Goal: Task Accomplishment & Management: Complete application form

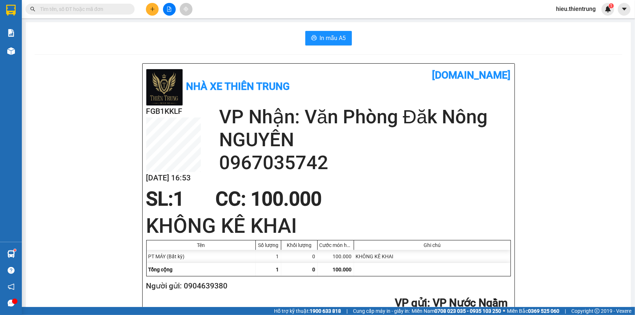
scroll to position [43, 0]
click at [151, 14] on button at bounding box center [152, 9] width 13 height 13
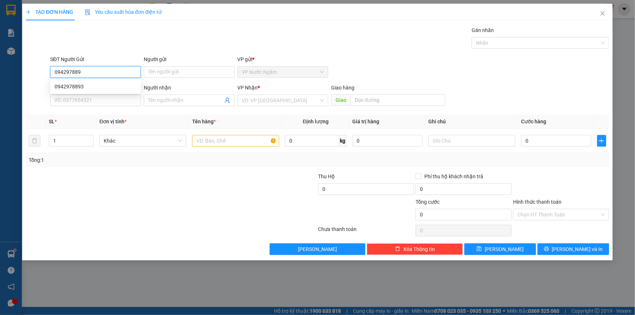
type input "0942978893"
click at [80, 88] on div "0942978893" at bounding box center [96, 87] width 82 height 8
type input "0343731414"
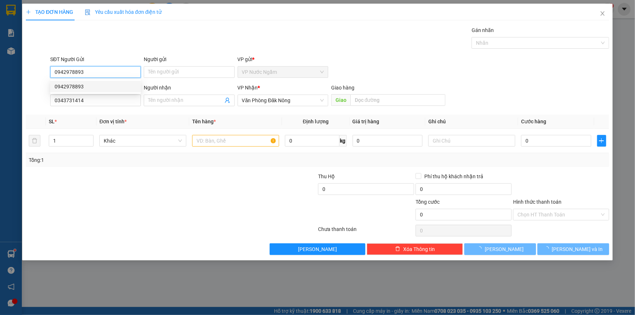
type input "100.000"
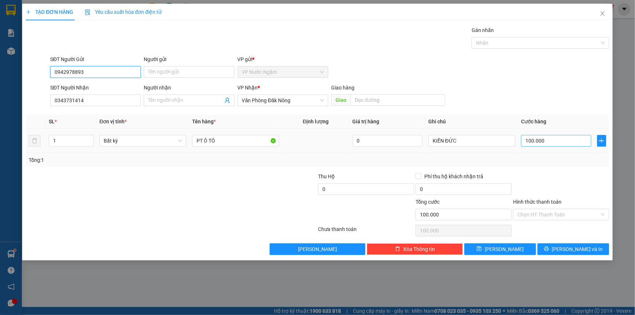
type input "0942978893"
click at [554, 141] on input "100.000" at bounding box center [556, 141] width 70 height 12
type input "2"
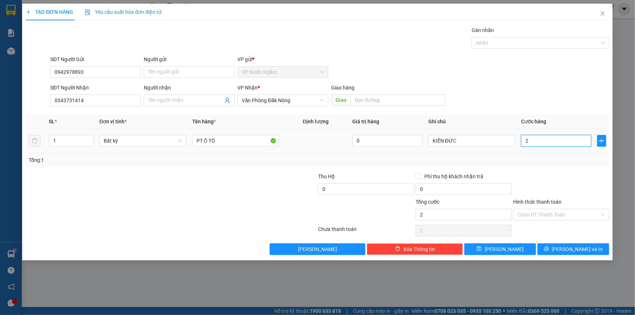
type input "25"
type input "2"
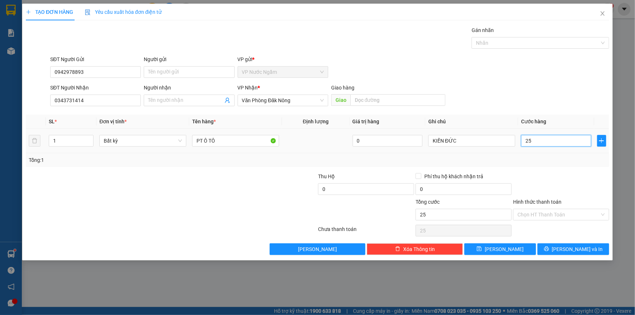
type input "2"
type input "20"
type input "200"
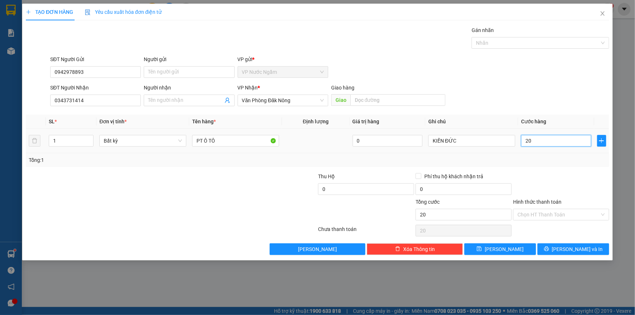
type input "200"
type input "2.000"
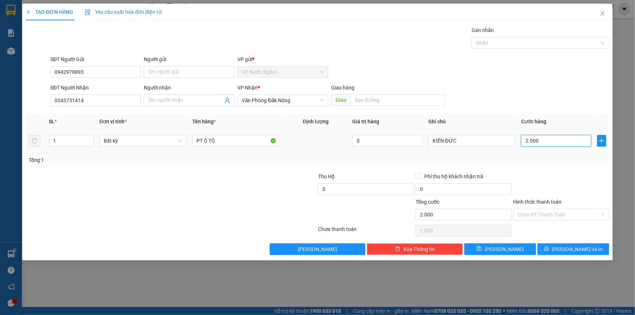
type input "20.000"
type input "200.000"
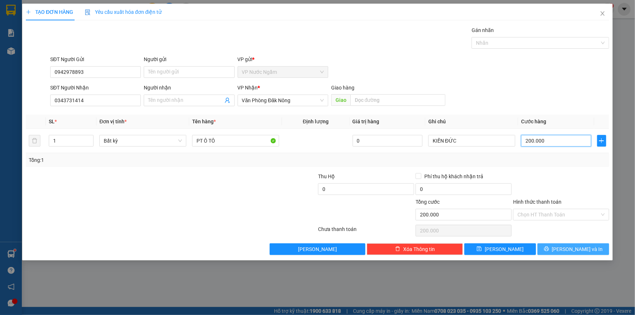
type input "200.000"
click at [584, 249] on span "[PERSON_NAME] và In" at bounding box center [577, 249] width 51 height 8
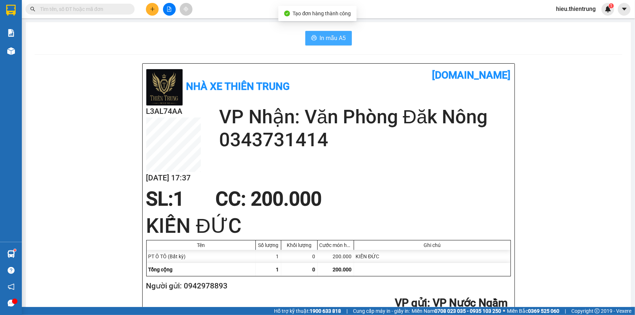
click at [320, 40] on span "In mẫu A5" at bounding box center [333, 37] width 26 height 9
click at [146, 11] on div at bounding box center [169, 9] width 55 height 13
click at [151, 7] on icon "plus" at bounding box center [152, 9] width 5 height 5
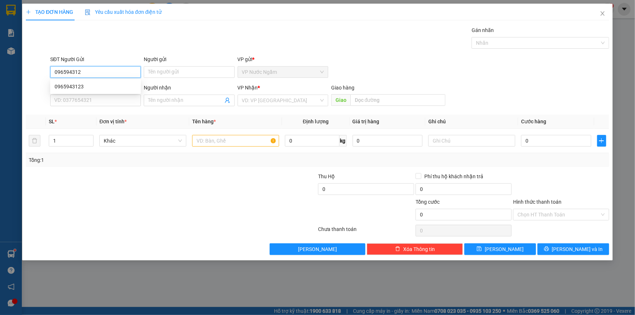
type input "0965943123"
click at [84, 81] on div "0965943123" at bounding box center [95, 87] width 91 height 12
type input "0986292333"
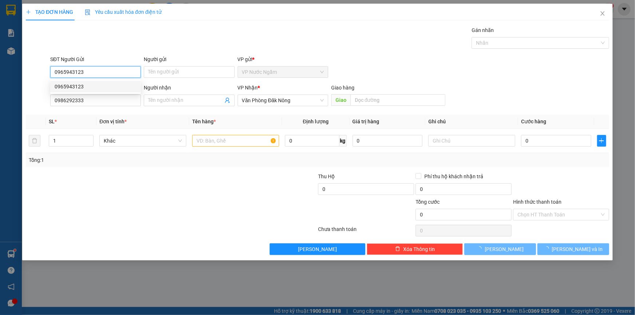
type input "200.000"
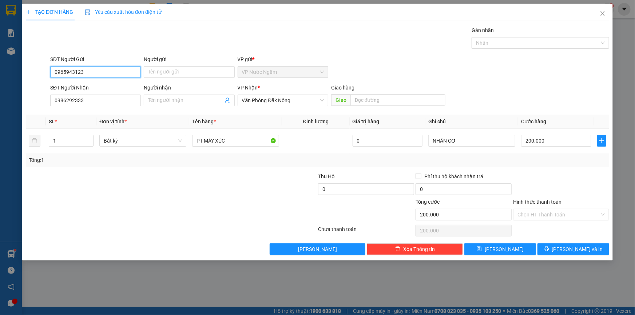
type input "0965943123"
drag, startPoint x: 91, startPoint y: 107, endPoint x: 0, endPoint y: 113, distance: 91.2
click at [0, 110] on div "TẠO ĐƠN HÀNG Yêu cầu xuất hóa đơn điện tử Transit Pickup Surcharge Ids Transit …" at bounding box center [317, 157] width 635 height 315
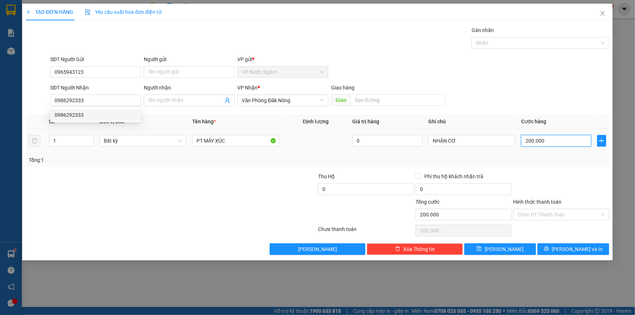
click at [539, 142] on input "200.000" at bounding box center [556, 141] width 70 height 12
type input "1"
type input "15"
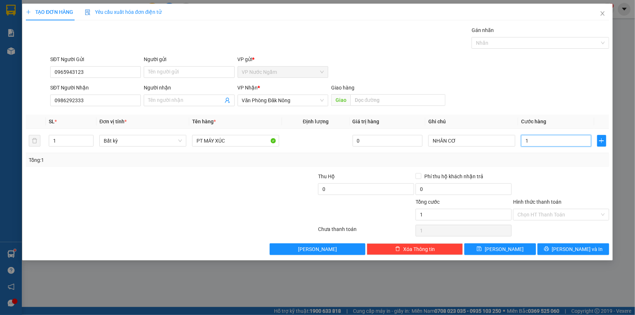
type input "15"
type input "150"
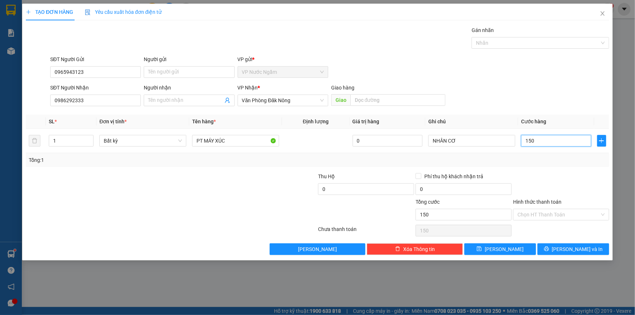
type input "1.500"
type input "15.000"
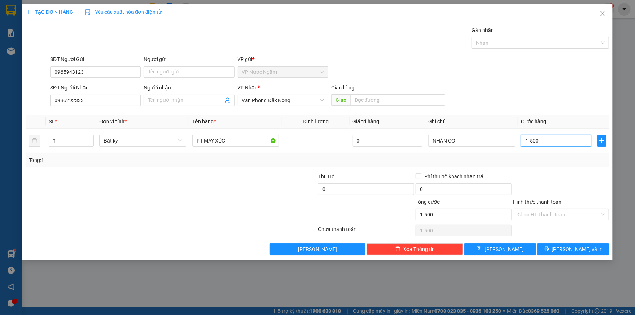
type input "15.000"
type input "150.000"
drag, startPoint x: 596, startPoint y: 252, endPoint x: 590, endPoint y: 242, distance: 11.6
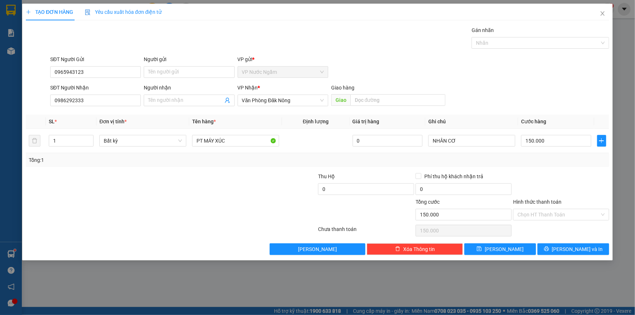
click at [593, 247] on div "TẠO ĐƠN HÀNG Yêu cầu xuất hóa đơn điện tử Transit Pickup Surcharge Ids Transit …" at bounding box center [317, 132] width 591 height 257
click at [589, 241] on div "Transit Pickup Surcharge Ids Transit Deliver Surcharge Ids Transit Deliver Surc…" at bounding box center [317, 140] width 583 height 229
type input "1"
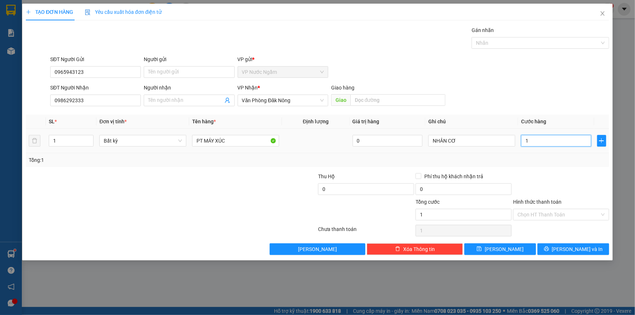
type input "0"
type input "2"
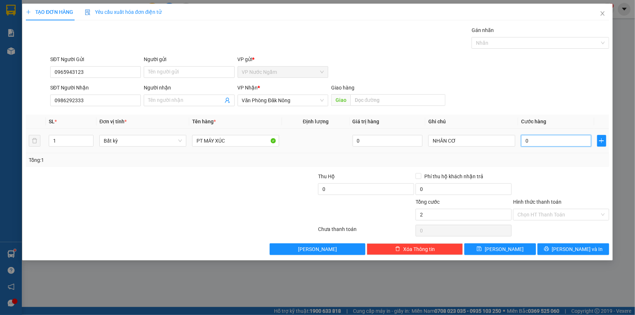
type input "02"
type input "20"
type input "020"
type input "200"
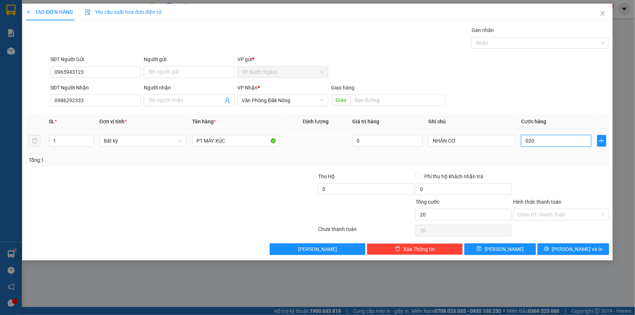
type input "200"
type input "0.200"
type input "2.000"
type input "02.000"
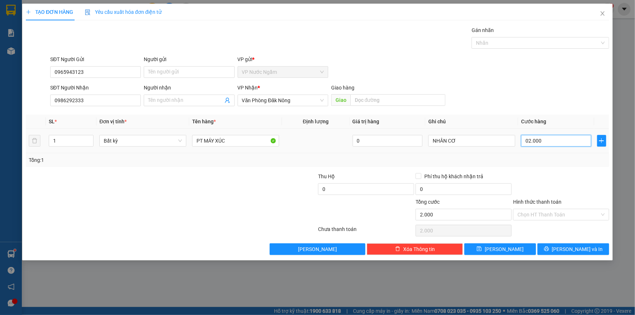
type input "20.000"
type input "020.000"
type input "200.000"
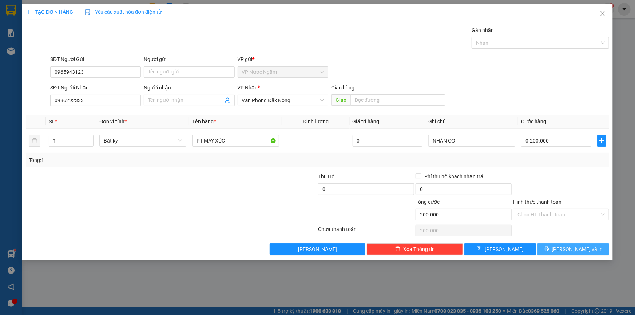
type input "200.000"
drag, startPoint x: 596, startPoint y: 251, endPoint x: 592, endPoint y: 250, distance: 3.8
click at [595, 251] on button "[PERSON_NAME] và In" at bounding box center [574, 249] width 72 height 12
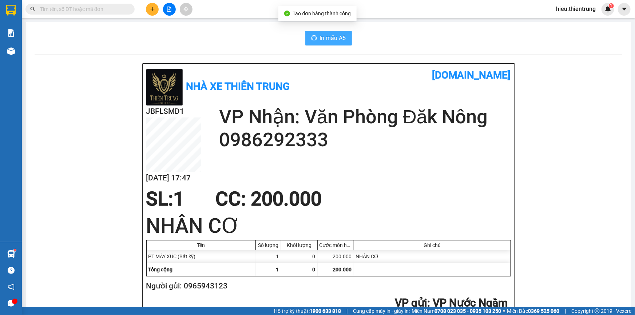
drag, startPoint x: 323, startPoint y: 38, endPoint x: 318, endPoint y: 39, distance: 4.5
click at [323, 39] on span "In mẫu A5" at bounding box center [333, 37] width 26 height 9
drag, startPoint x: 550, startPoint y: 193, endPoint x: 552, endPoint y: 187, distance: 6.1
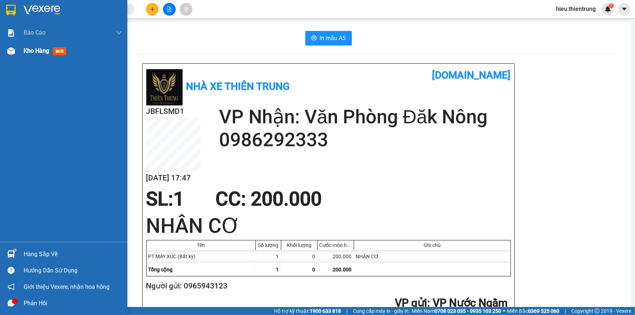
click at [18, 49] on div "Kho hàng mới" at bounding box center [63, 51] width 127 height 18
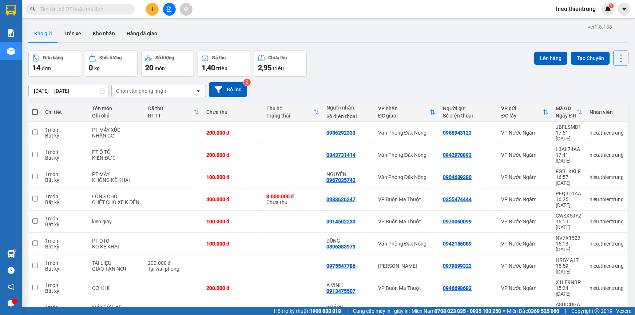
click at [345, 40] on div "Kho gửi Trên xe Kho nhận Hàng đã giao" at bounding box center [328, 34] width 600 height 19
click at [155, 7] on icon "plus" at bounding box center [152, 9] width 5 height 5
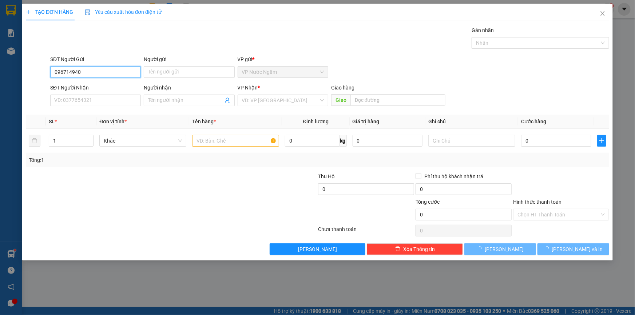
type input "0967149409"
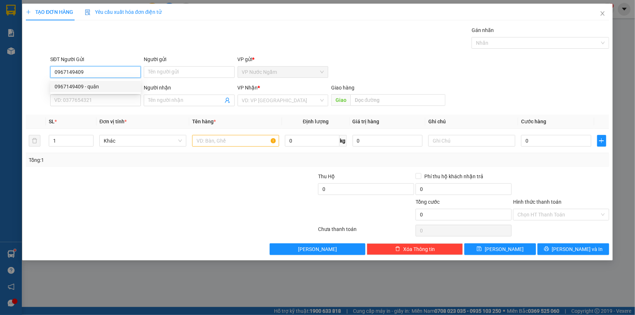
click at [87, 87] on div "0967149409 - quân" at bounding box center [96, 87] width 82 height 8
type input "quân"
type input "0906464606"
type input "HUY"
type input "400.000"
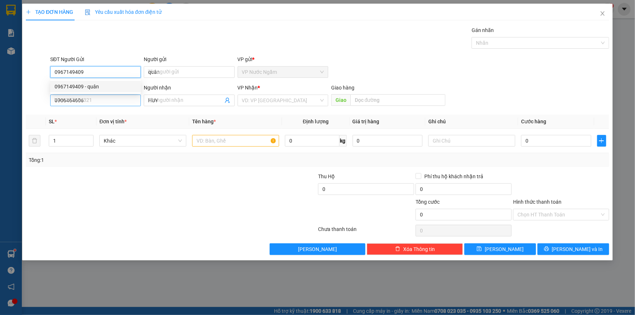
type input "400.000"
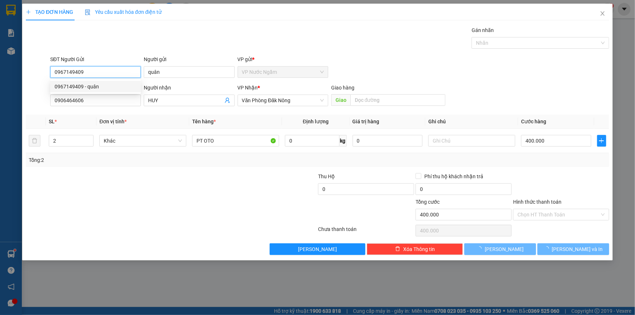
type input "0967149409"
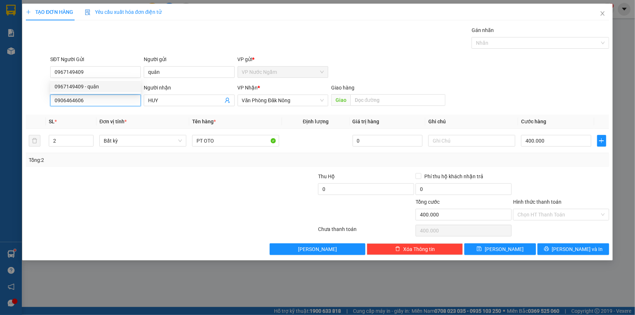
drag, startPoint x: 69, startPoint y: 110, endPoint x: 13, endPoint y: 120, distance: 56.6
click at [0, 119] on div "TẠO ĐƠN HÀNG Yêu cầu xuất hóa đơn điện tử Transit Pickup Surcharge Ids Transit …" at bounding box center [317, 157] width 635 height 315
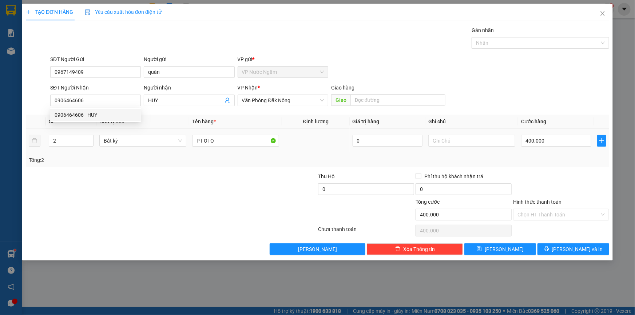
drag, startPoint x: 68, startPoint y: 135, endPoint x: 46, endPoint y: 143, distance: 23.3
click at [45, 143] on tr "2 Bất kỳ PT OTO 0 400.000" at bounding box center [317, 141] width 583 height 24
drag, startPoint x: 63, startPoint y: 141, endPoint x: 31, endPoint y: 147, distance: 32.5
click at [31, 147] on tr "2 Bất kỳ PT OTO 0 400.000" at bounding box center [317, 141] width 583 height 24
type input "1"
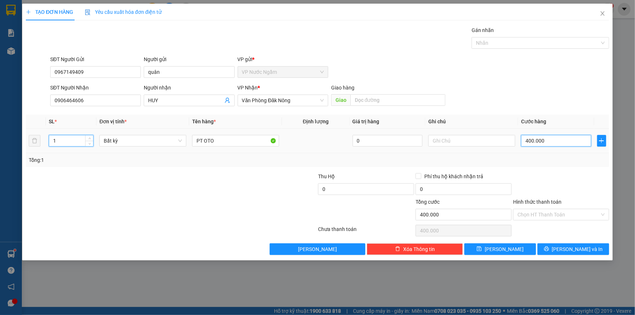
click at [563, 143] on input "400.000" at bounding box center [556, 141] width 70 height 12
type input "0"
type input "1"
type input "01"
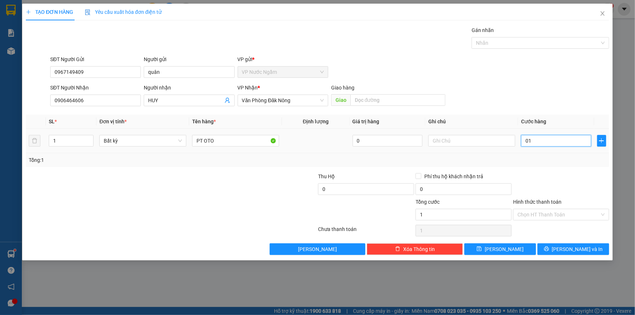
type input "10"
type input "010"
type input "100"
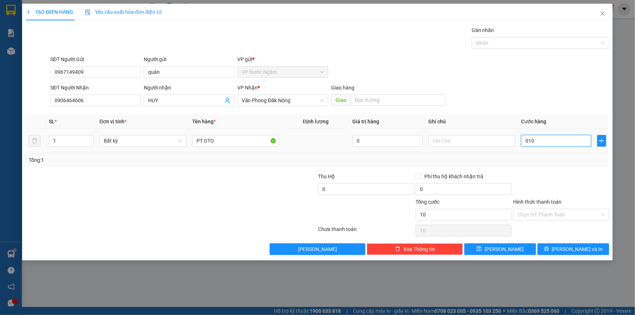
type input "0.100"
type input "1.000"
type input "01.000"
type input "10.000"
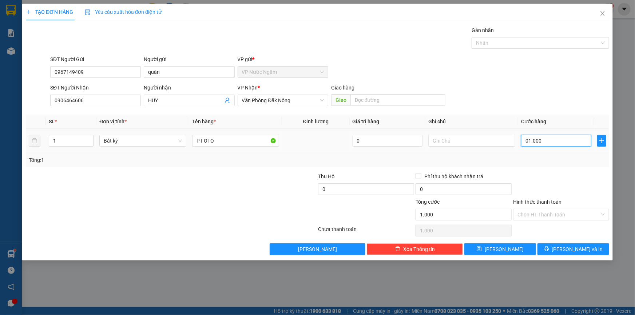
type input "10.000"
type input "010.000"
type input "100.000"
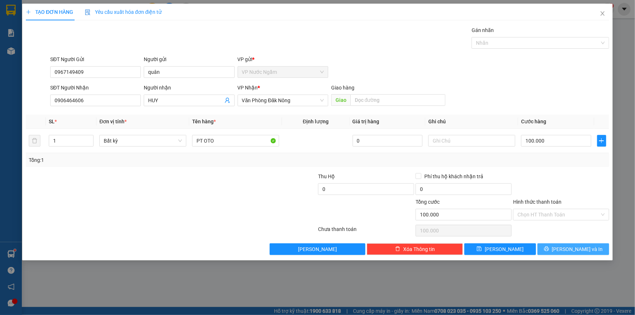
drag, startPoint x: 562, startPoint y: 248, endPoint x: 550, endPoint y: 243, distance: 13.1
click at [549, 248] on icon "printer" at bounding box center [546, 248] width 5 height 5
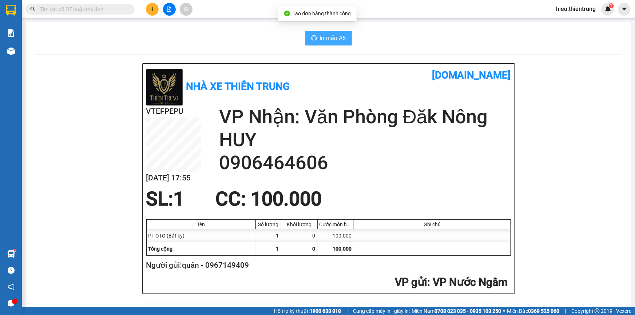
click at [316, 36] on button "In mẫu A5" at bounding box center [328, 38] width 47 height 15
drag, startPoint x: 410, startPoint y: 38, endPoint x: 317, endPoint y: 47, distance: 93.6
click at [409, 38] on div "In mẫu A5" at bounding box center [329, 38] width 588 height 15
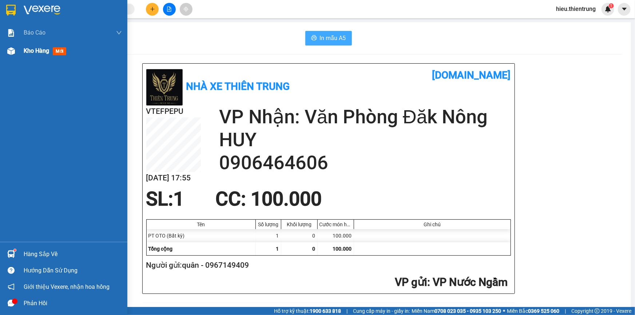
click at [17, 54] on div at bounding box center [11, 51] width 13 height 13
click at [18, 52] on div "Kho hàng mới" at bounding box center [63, 51] width 127 height 18
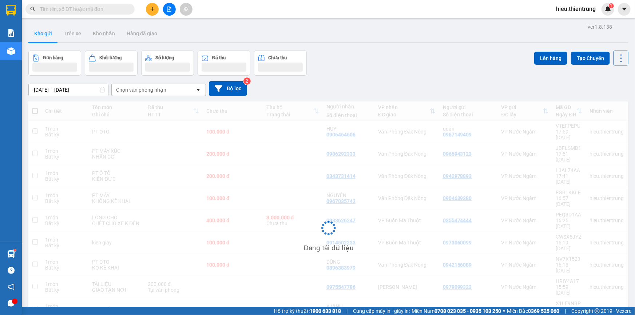
click at [349, 52] on div "Đơn hàng Khối lượng Số lượng Đã thu Chưa thu Lên hàng Tạo Chuyến" at bounding box center [328, 63] width 600 height 25
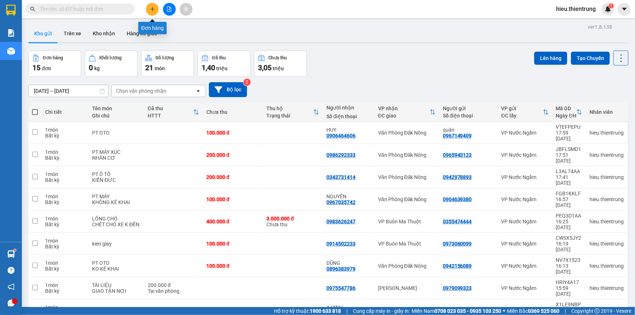
click at [151, 11] on icon "plus" at bounding box center [152, 9] width 5 height 5
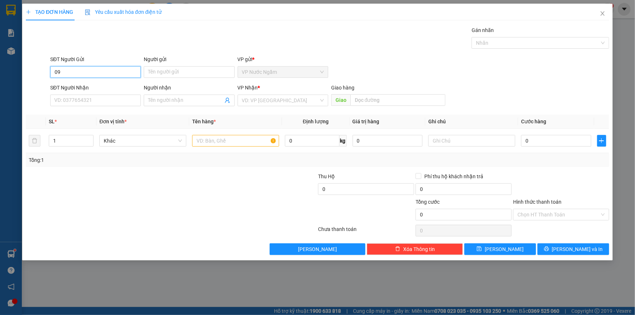
type input "0"
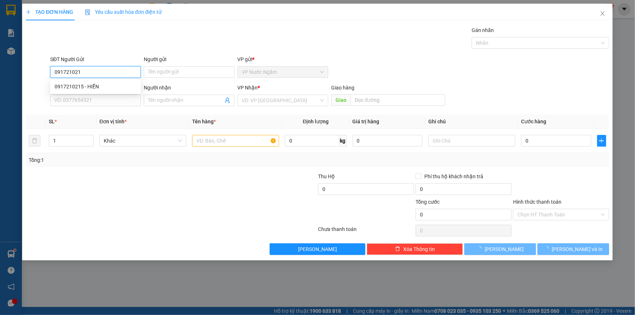
type input "0917210215"
click at [83, 87] on div "0917210215 - HIỂN" at bounding box center [96, 87] width 82 height 8
type input "HIỂN"
type input "0976508339"
type input "A MINH BÔN"
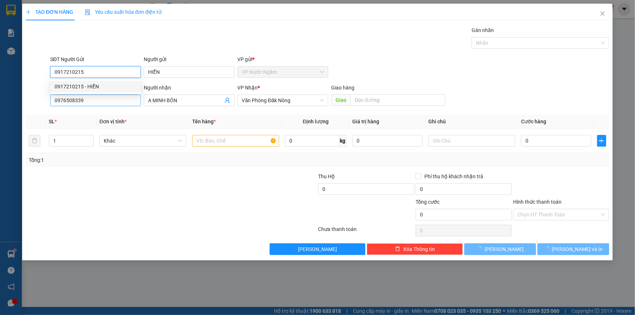
type input "150.000"
type input "0917210215"
drag, startPoint x: 96, startPoint y: 103, endPoint x: 12, endPoint y: 118, distance: 85.4
click at [13, 118] on div "TẠO ĐƠN HÀNG Yêu cầu xuất hóa đơn điện tử Transit Pickup Surcharge Ids Transit …" at bounding box center [317, 157] width 635 height 315
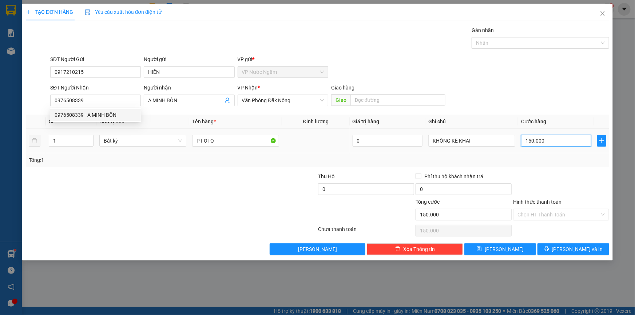
click at [571, 140] on input "150.000" at bounding box center [556, 141] width 70 height 12
type input "1"
type input "10"
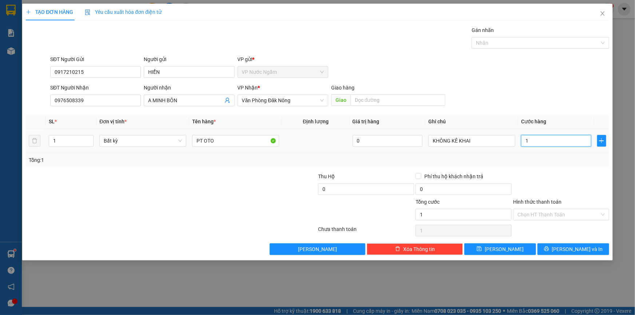
type input "10"
type input "100"
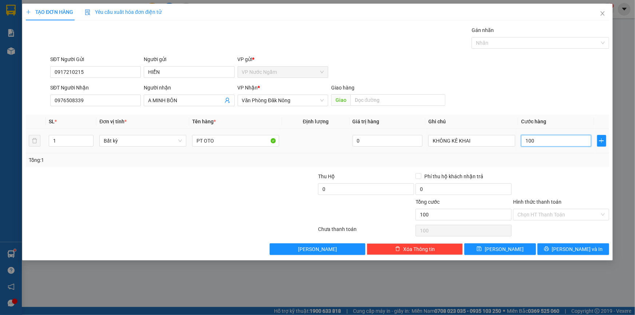
type input "1.000"
type input "10.000"
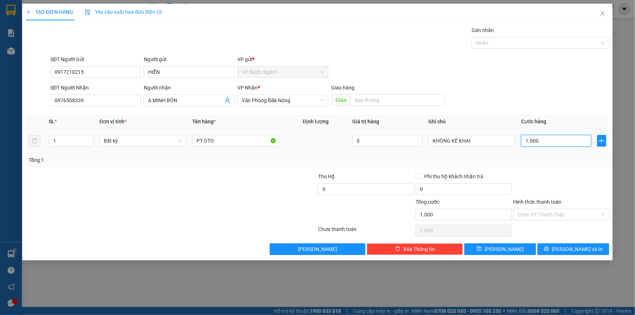
type input "10.000"
type input "100.000"
click at [573, 254] on button "[PERSON_NAME] và In" at bounding box center [574, 249] width 72 height 12
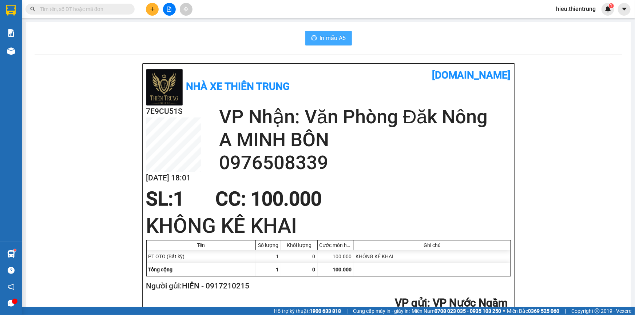
click at [332, 35] on span "In mẫu A5" at bounding box center [333, 37] width 26 height 9
drag, startPoint x: 420, startPoint y: 25, endPoint x: 415, endPoint y: 25, distance: 5.1
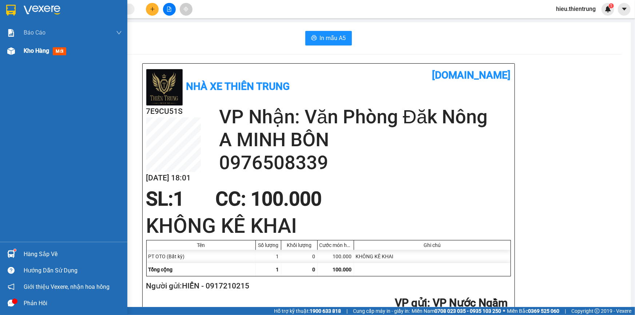
click at [17, 49] on div "Kho hàng mới" at bounding box center [63, 51] width 127 height 18
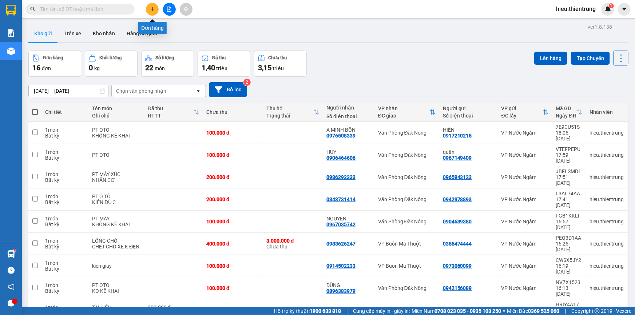
click at [149, 12] on button at bounding box center [152, 9] width 13 height 13
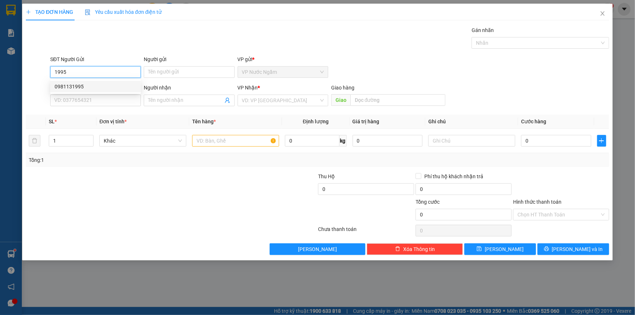
click at [76, 85] on div "0981131995" at bounding box center [96, 87] width 82 height 8
type input "0981131995"
type input "0986380103"
type input "TRƯỜNG"
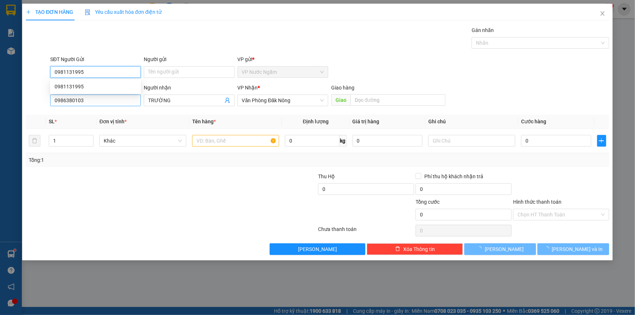
type input "200.000"
type input "0981131995"
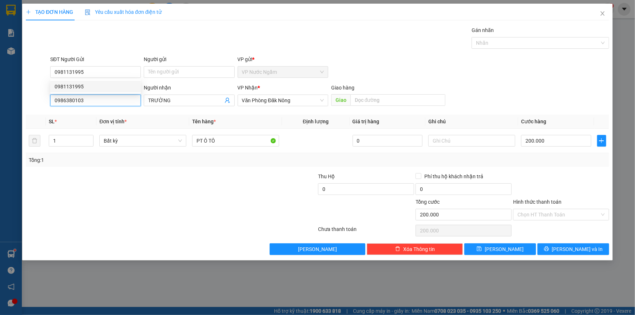
drag, startPoint x: 98, startPoint y: 104, endPoint x: 16, endPoint y: 115, distance: 82.7
click at [16, 115] on div "TẠO ĐƠN HÀNG Yêu cầu xuất hóa đơn điện tử Transit Pickup Surcharge Ids Transit …" at bounding box center [317, 157] width 635 height 315
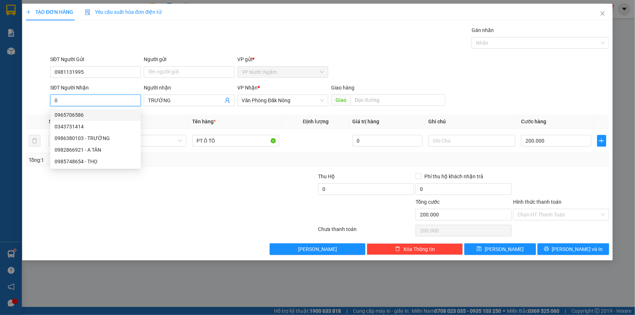
click at [82, 114] on div "0965706586" at bounding box center [96, 115] width 82 height 8
type input "0965706586"
type input "100.000"
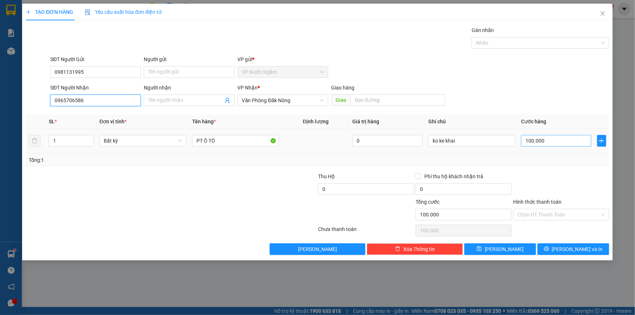
type input "0965706586"
click at [565, 144] on input "100.000" at bounding box center [556, 141] width 70 height 12
type input "2"
type input "20"
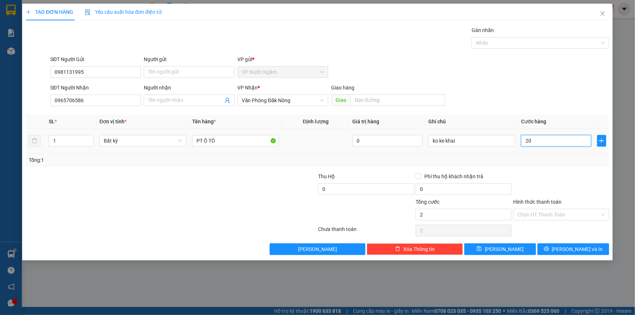
type input "20"
type input "200"
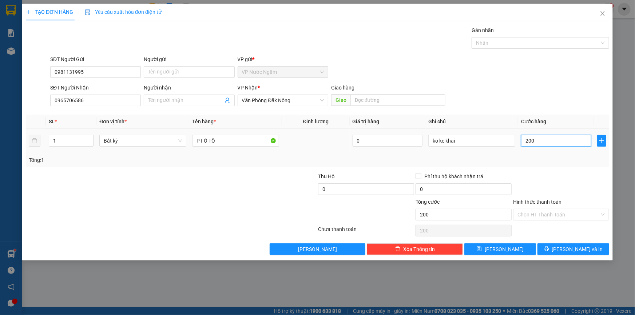
type input "2.000"
type input "20.000"
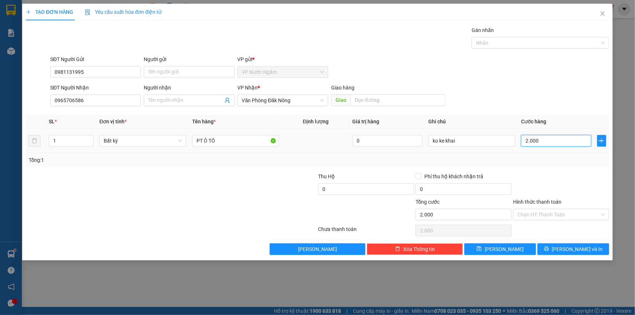
type input "20.000"
type input "200.000"
click at [569, 246] on span "[PERSON_NAME] và In" at bounding box center [577, 249] width 51 height 8
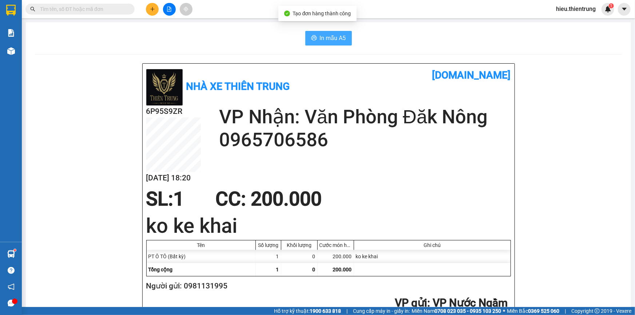
click at [335, 40] on span "In mẫu A5" at bounding box center [333, 37] width 26 height 9
drag, startPoint x: 412, startPoint y: 33, endPoint x: 397, endPoint y: 40, distance: 17.1
click at [411, 33] on div "In mẫu A5" at bounding box center [329, 38] width 588 height 15
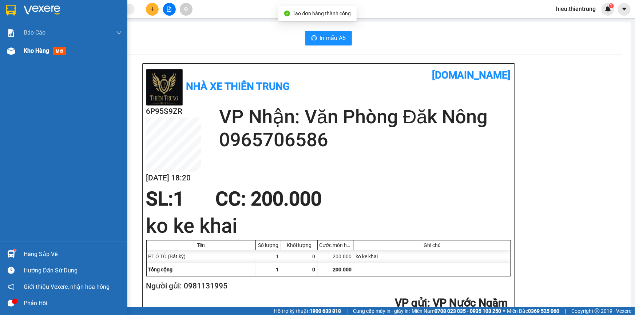
click at [17, 47] on div at bounding box center [11, 51] width 13 height 13
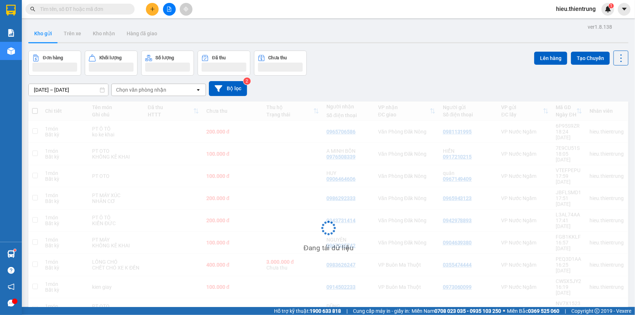
click at [373, 36] on div "Kho gửi Trên xe Kho nhận Hàng đã giao" at bounding box center [328, 34] width 600 height 19
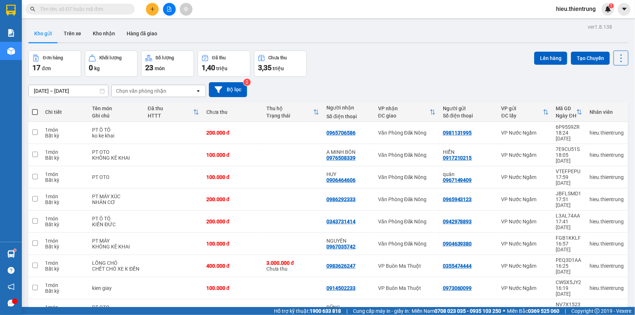
click at [244, 27] on div "Kho gửi Trên xe Kho nhận Hàng đã giao" at bounding box center [328, 34] width 600 height 19
click at [150, 10] on icon "plus" at bounding box center [152, 9] width 5 height 5
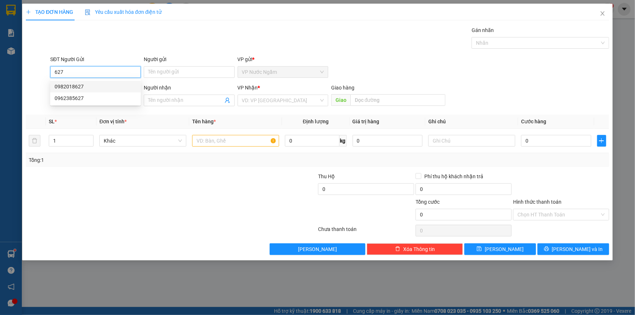
click at [82, 84] on div "0982018627" at bounding box center [96, 87] width 82 height 8
type input "0982018627"
type input "0985220123"
type input "A THIỆN"
type input "150.000"
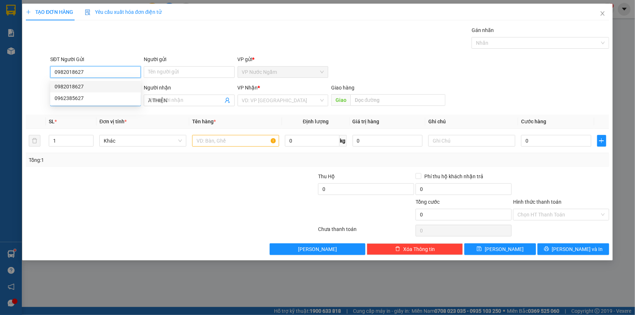
type input "150.000"
type input "0982018627"
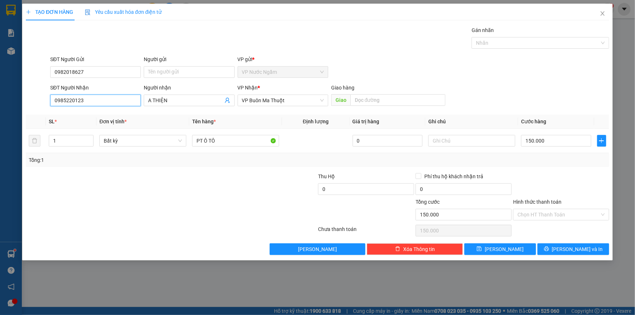
drag, startPoint x: 76, startPoint y: 101, endPoint x: 0, endPoint y: 106, distance: 75.8
click at [0, 105] on div "TẠO ĐƠN HÀNG Yêu cầu xuất hóa đơn điện tử Transit Pickup Surcharge Ids Transit …" at bounding box center [317, 157] width 635 height 315
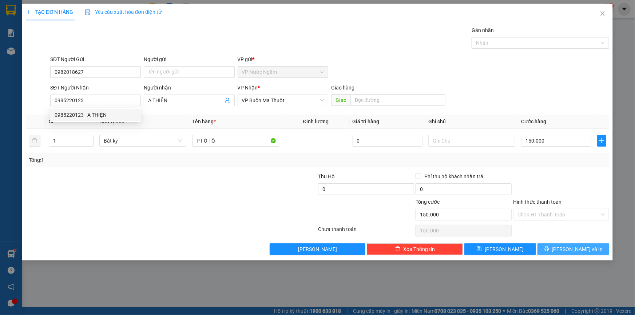
click at [578, 247] on span "[PERSON_NAME] và In" at bounding box center [577, 249] width 51 height 8
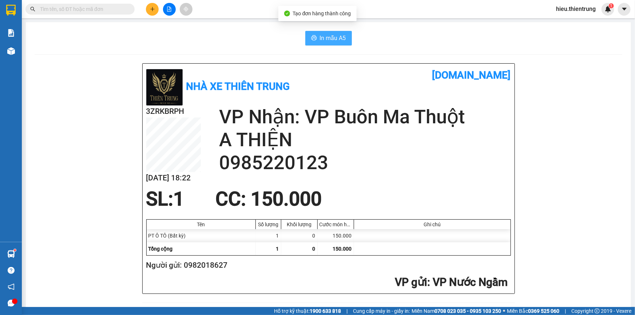
click at [336, 40] on span "In mẫu A5" at bounding box center [333, 37] width 26 height 9
drag, startPoint x: 385, startPoint y: 40, endPoint x: 312, endPoint y: 47, distance: 73.9
click at [383, 41] on div "In mẫu A5" at bounding box center [329, 38] width 588 height 15
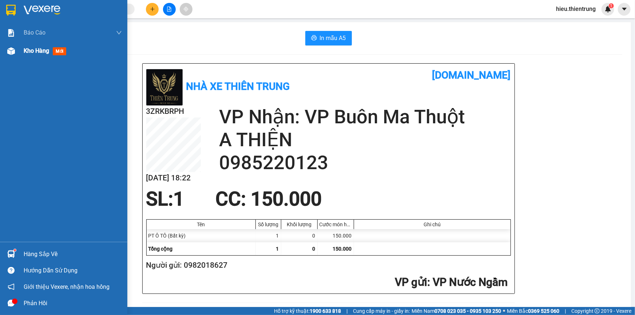
click at [18, 52] on div "Kho hàng mới" at bounding box center [63, 51] width 127 height 18
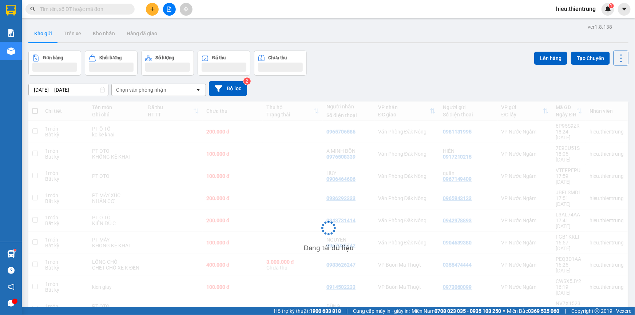
click at [401, 30] on div "Kho gửi Trên xe Kho nhận Hàng đã giao" at bounding box center [328, 34] width 600 height 19
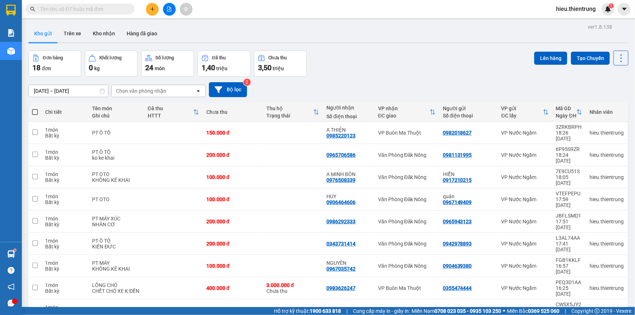
click at [119, 9] on input "text" at bounding box center [83, 9] width 86 height 8
click at [169, 7] on icon "file-add" at bounding box center [169, 9] width 4 height 5
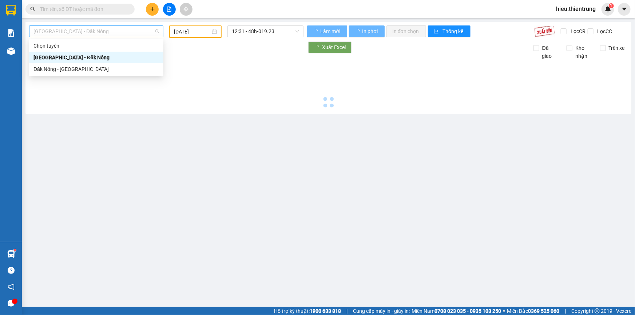
click at [108, 27] on span "[GEOGRAPHIC_DATA] - Đăk Nông" at bounding box center [96, 31] width 126 height 11
type input "[DATE]"
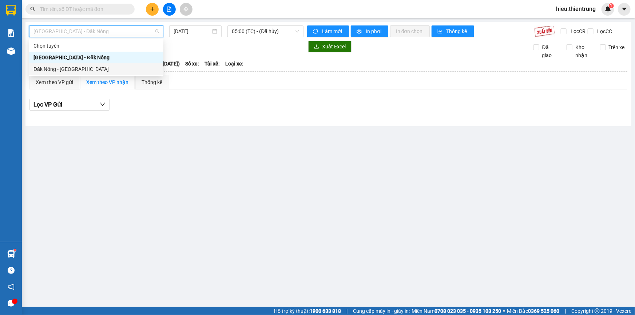
click at [80, 67] on div "Đăk Nông - [GEOGRAPHIC_DATA]" at bounding box center [96, 69] width 126 height 8
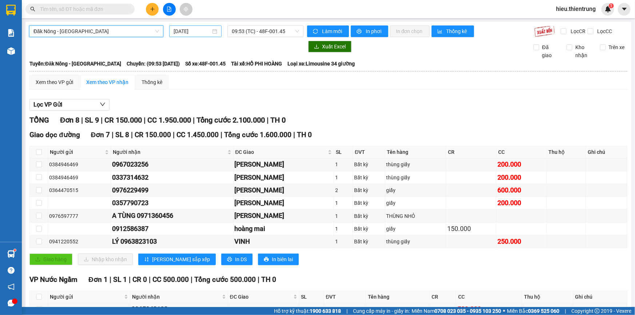
click at [202, 28] on input "[DATE]" at bounding box center [192, 31] width 37 height 8
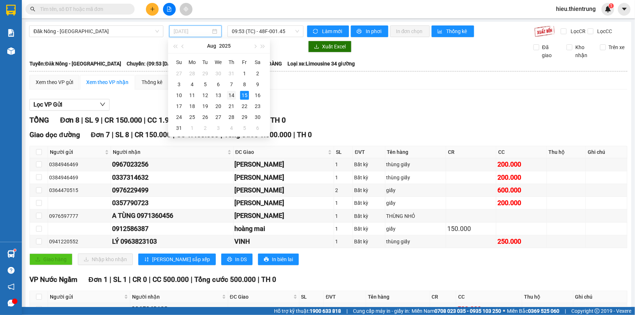
click at [234, 95] on div "14" at bounding box center [231, 95] width 9 height 9
type input "[DATE]"
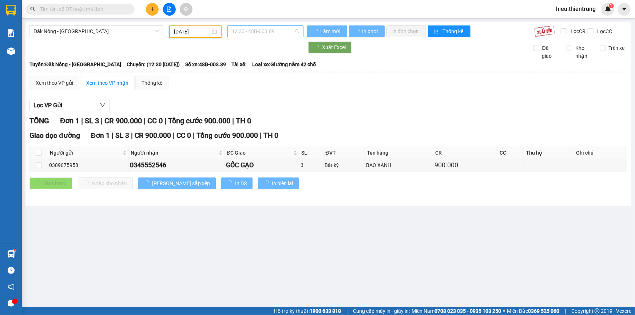
click at [265, 33] on span "12:30 - 48B-003.89" at bounding box center [265, 31] width 67 height 11
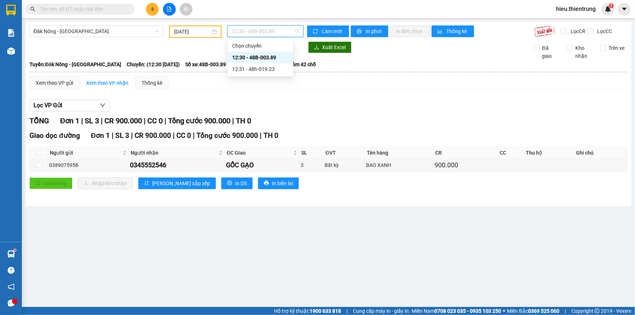
click at [265, 61] on div "12:30 - 48B-003.89" at bounding box center [260, 57] width 57 height 8
drag, startPoint x: 273, startPoint y: 34, endPoint x: 276, endPoint y: 41, distance: 7.8
click at [273, 34] on span "12:30 - 48B-003.89" at bounding box center [265, 31] width 67 height 11
click at [270, 63] on div "12:31 - 48h-019.23" at bounding box center [261, 69] width 66 height 12
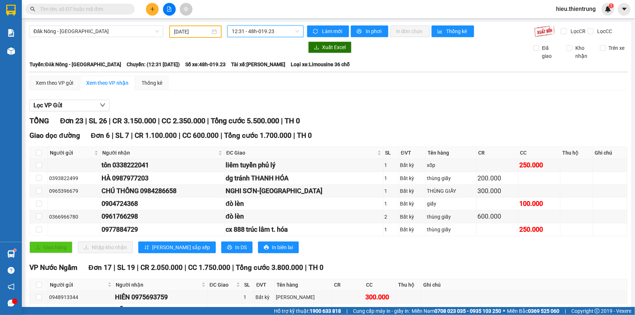
click at [270, 31] on span "12:31 - 48h-019.23" at bounding box center [265, 31] width 67 height 11
click at [273, 68] on div "12:31 - 48h-019.23" at bounding box center [258, 69] width 57 height 8
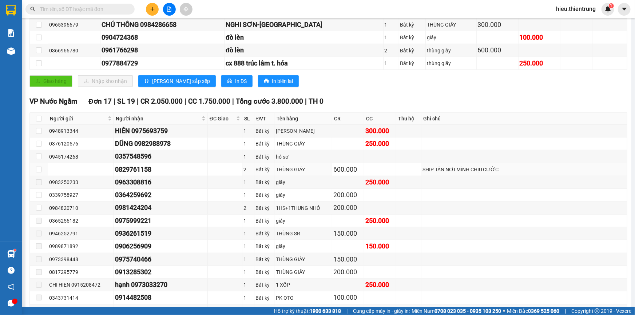
scroll to position [7, 0]
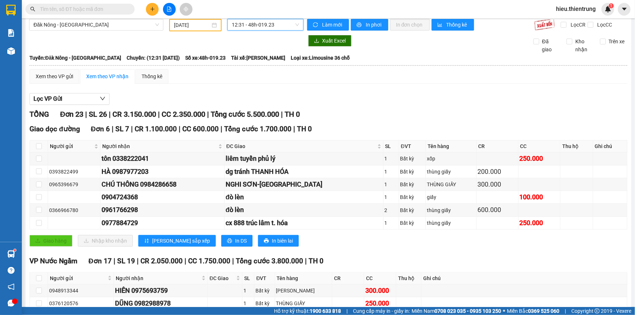
click at [77, 7] on input "text" at bounding box center [83, 9] width 86 height 8
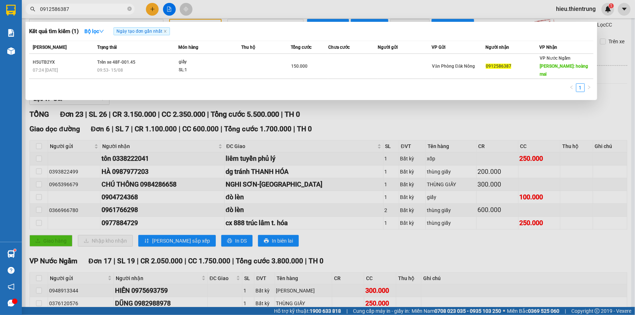
type input "0912586387"
click at [168, 9] on div at bounding box center [317, 157] width 635 height 315
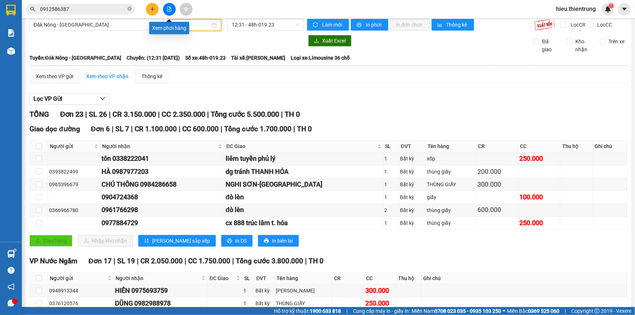
click at [169, 9] on icon "file-add" at bounding box center [169, 9] width 4 height 5
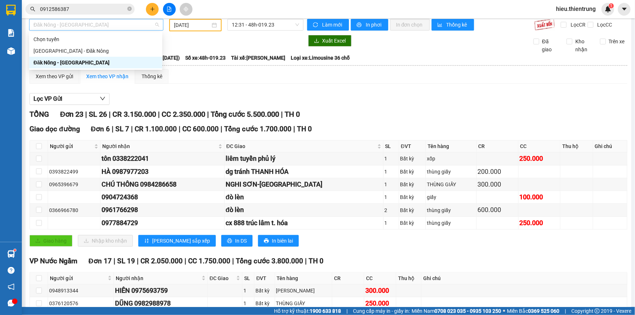
click at [118, 26] on span "Đăk Nông - [GEOGRAPHIC_DATA]" at bounding box center [96, 24] width 126 height 11
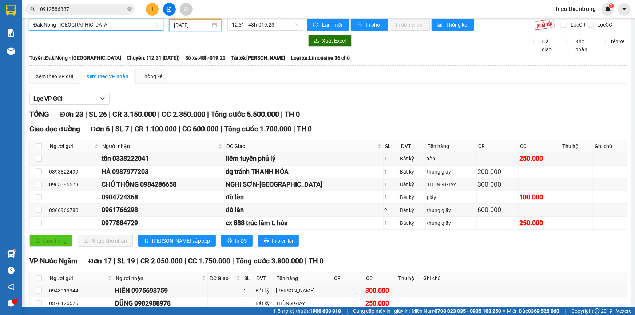
click at [190, 23] on input "[DATE]" at bounding box center [192, 25] width 36 height 8
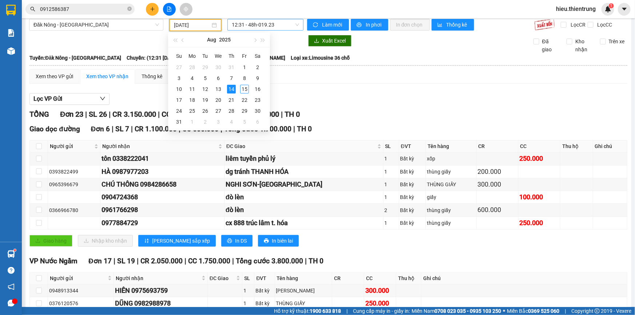
drag, startPoint x: 255, startPoint y: 32, endPoint x: 257, endPoint y: 27, distance: 5.3
click at [255, 32] on body "Kết quả tìm kiếm ( 1 ) Bộ lọc Ngày tạo đơn gần nhất Mã ĐH Trạng thái Món hàng T…" at bounding box center [317, 157] width 635 height 315
click at [257, 27] on span "12:31 - 48h-019.23" at bounding box center [265, 24] width 67 height 11
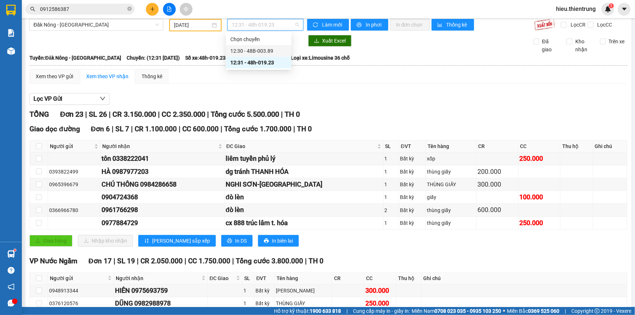
click at [269, 51] on div "12:30 - 48B-003.89" at bounding box center [258, 51] width 57 height 8
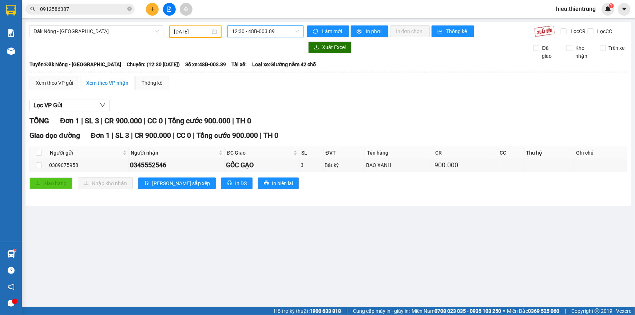
click at [207, 34] on input "[DATE]" at bounding box center [192, 32] width 36 height 8
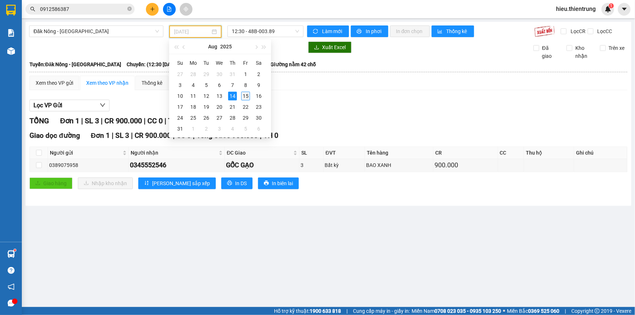
click at [247, 96] on div "15" at bounding box center [245, 96] width 9 height 9
type input "[DATE]"
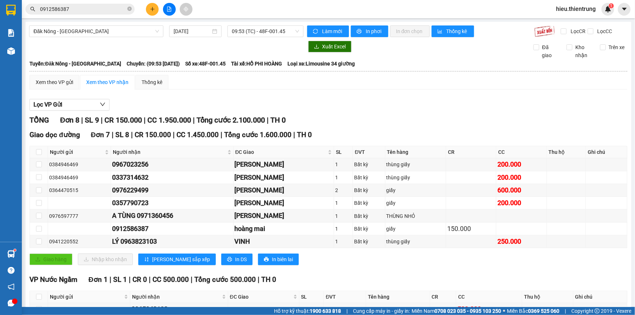
click at [261, 24] on div "Đăk Nông - [GEOGRAPHIC_DATA] [DATE] 09:53 (TC) - 48F-001.45 Làm mới In phơi In …" at bounding box center [328, 186] width 606 height 328
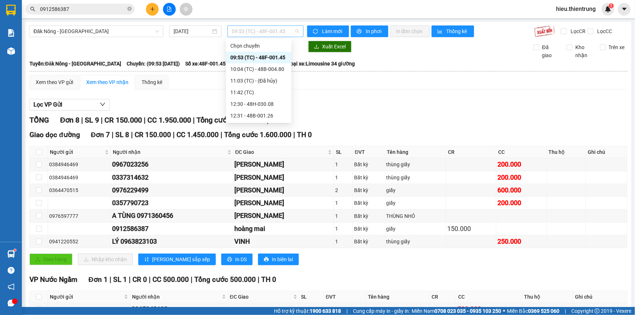
click at [268, 30] on span "09:53 (TC) - 48F-001.45" at bounding box center [265, 31] width 67 height 11
click at [281, 55] on div "09:53 (TC) - 48F-001.45" at bounding box center [258, 57] width 57 height 8
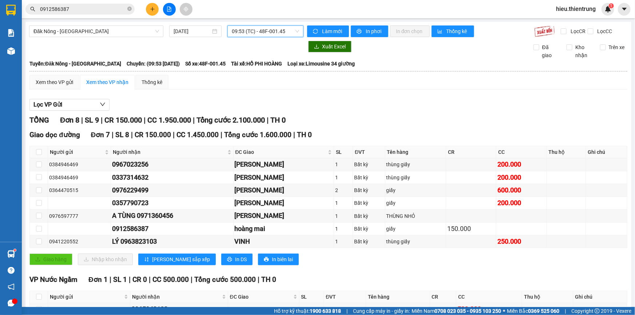
click at [87, 11] on input "0912586387" at bounding box center [83, 9] width 86 height 8
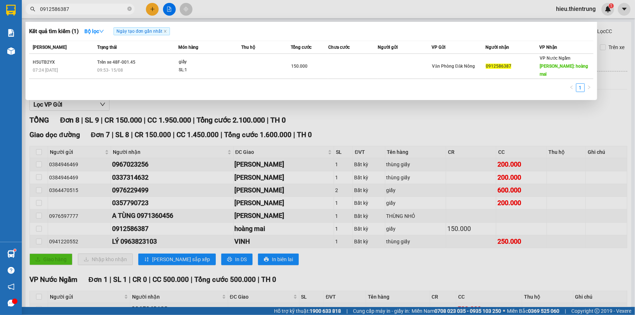
click at [283, 7] on div at bounding box center [317, 157] width 635 height 315
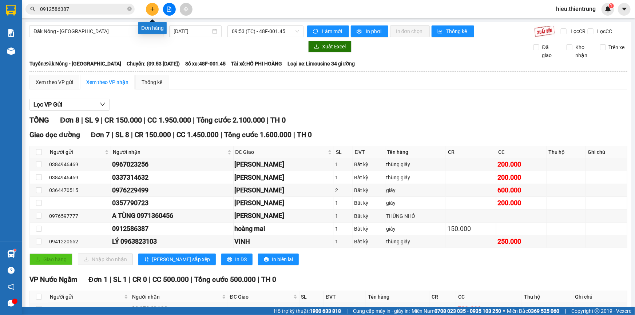
click at [156, 8] on button at bounding box center [152, 9] width 13 height 13
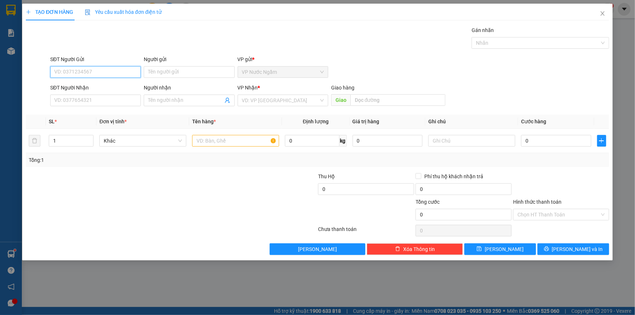
click at [83, 71] on input "SĐT Người Gửi" at bounding box center [95, 72] width 91 height 12
click at [70, 98] on input "SĐT Người Nhận" at bounding box center [95, 101] width 91 height 12
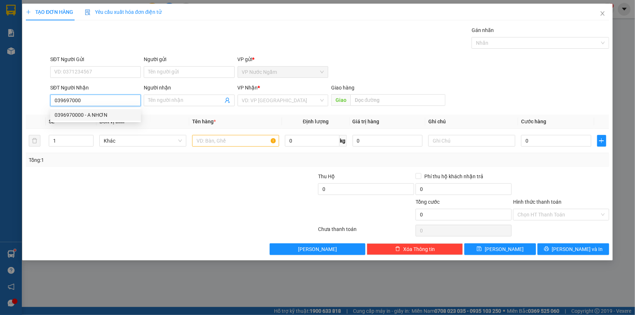
click at [101, 113] on div "0396970000 - A NHƠN" at bounding box center [96, 115] width 82 height 8
type input "0396970000"
type input "A NHƠN"
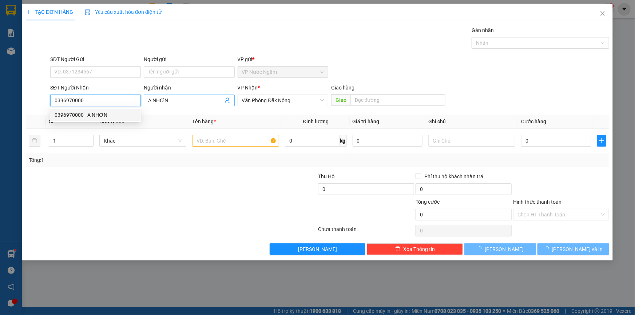
type input "200.000"
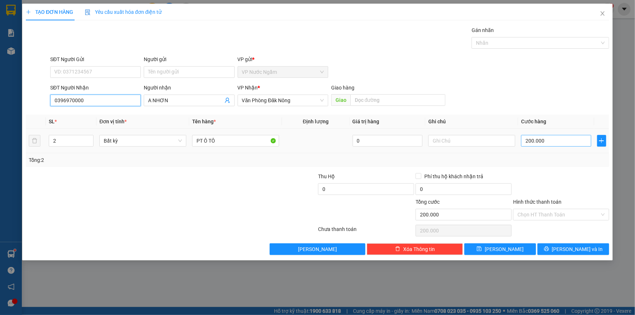
type input "0396970000"
click at [555, 141] on input "200.000" at bounding box center [556, 141] width 70 height 12
drag, startPoint x: 71, startPoint y: 138, endPoint x: 11, endPoint y: 153, distance: 62.6
click at [15, 152] on div "TẠO ĐƠN HÀNG Yêu cầu xuất hóa đơn điện tử Transit Pickup Surcharge Ids Transit …" at bounding box center [317, 157] width 635 height 315
type input "1"
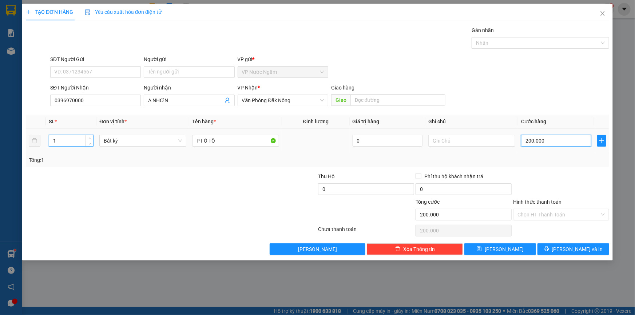
click at [542, 139] on input "200.000" at bounding box center [556, 141] width 70 height 12
type input "0"
type input "1"
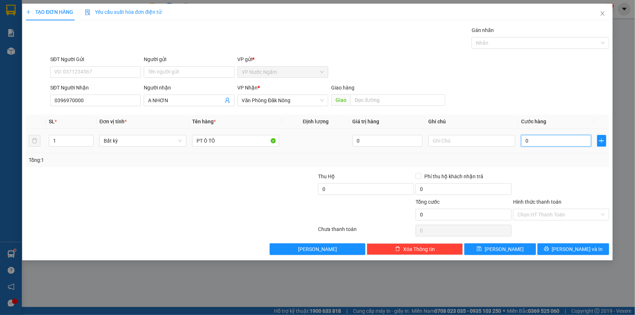
type input "1"
type input "01"
type input "10"
type input "010"
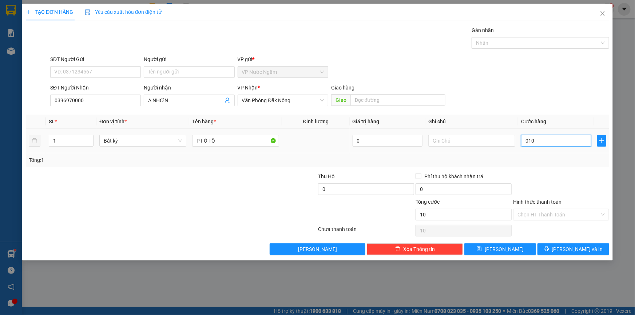
type input "100"
type input "0.100"
type input "1.000"
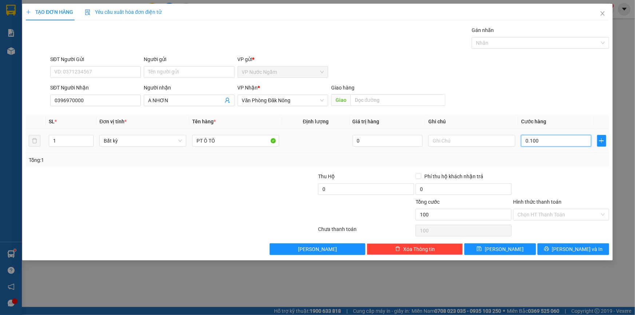
type input "01.000"
type input "10.000"
type input "010.000"
type input "100.000"
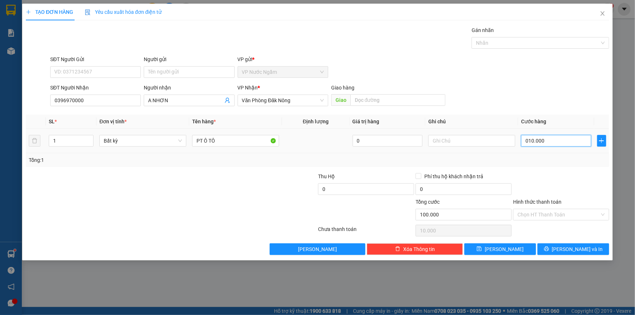
type input "100.000"
click at [573, 245] on span "[PERSON_NAME] và In" at bounding box center [577, 249] width 51 height 8
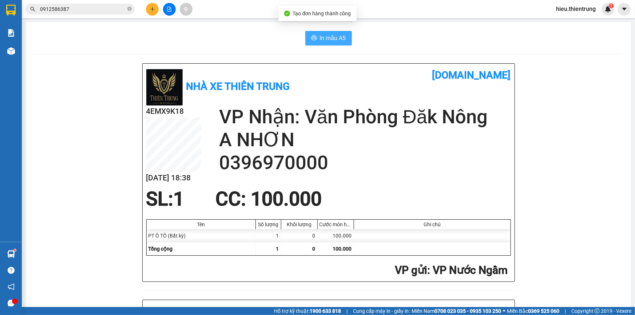
click at [320, 39] on span "In mẫu A5" at bounding box center [333, 37] width 26 height 9
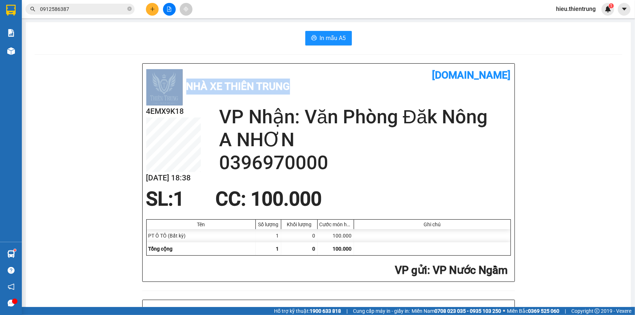
drag, startPoint x: 446, startPoint y: 56, endPoint x: 443, endPoint y: 51, distance: 6.4
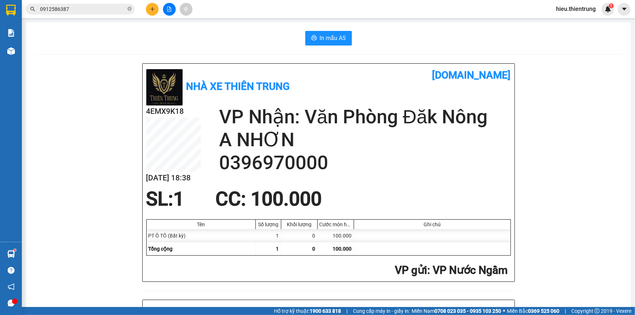
drag, startPoint x: 247, startPoint y: 36, endPoint x: 233, endPoint y: 38, distance: 14.3
click at [234, 36] on div "In mẫu A5" at bounding box center [329, 38] width 588 height 15
click at [173, 7] on button at bounding box center [169, 9] width 13 height 13
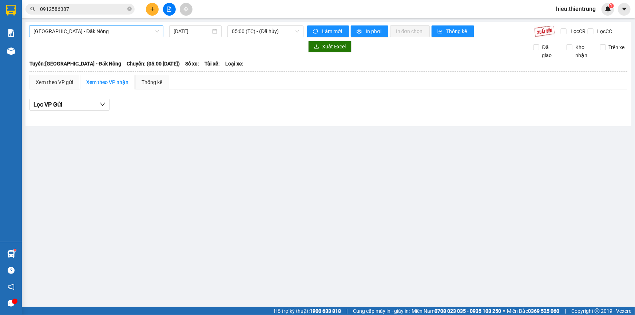
click at [92, 32] on span "[GEOGRAPHIC_DATA] - Đăk Nông" at bounding box center [96, 31] width 126 height 11
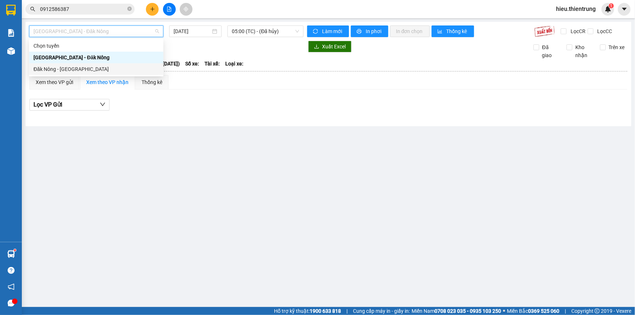
click at [84, 67] on div "Đăk Nông - [GEOGRAPHIC_DATA]" at bounding box center [96, 69] width 126 height 8
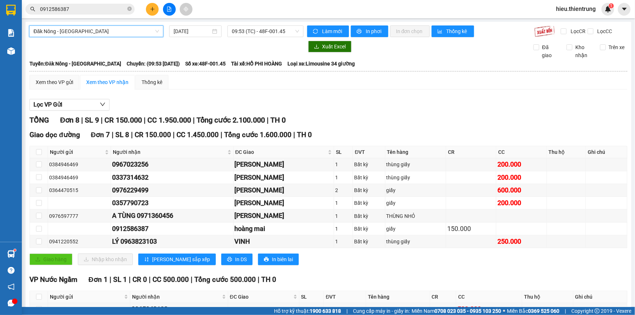
drag, startPoint x: 236, startPoint y: 32, endPoint x: 224, endPoint y: 30, distance: 12.2
click at [235, 32] on span "09:53 (TC) - 48F-001.45" at bounding box center [265, 31] width 67 height 11
click at [216, 29] on div "[DATE]" at bounding box center [195, 31] width 52 height 12
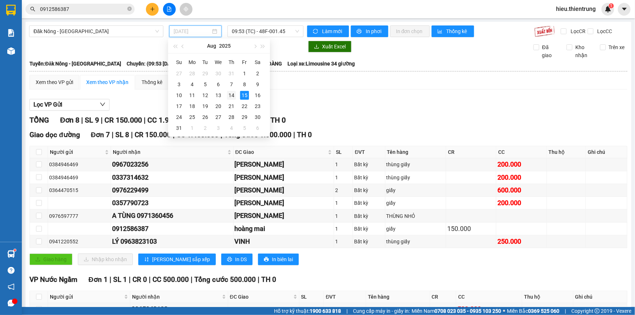
click at [229, 95] on div "14" at bounding box center [231, 95] width 9 height 9
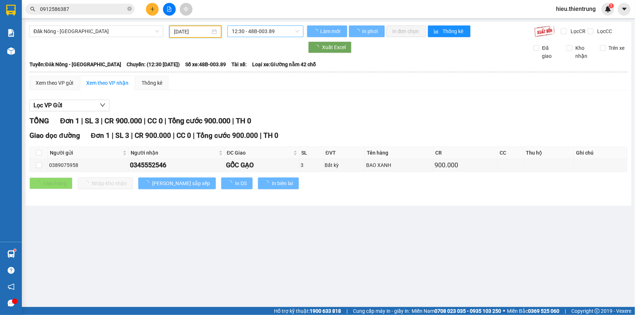
click at [258, 33] on span "12:30 - 48B-003.89" at bounding box center [265, 31] width 67 height 11
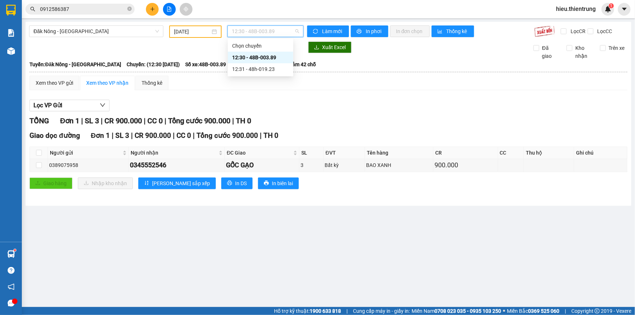
click at [277, 58] on div "12:30 - 48B-003.89" at bounding box center [260, 57] width 57 height 8
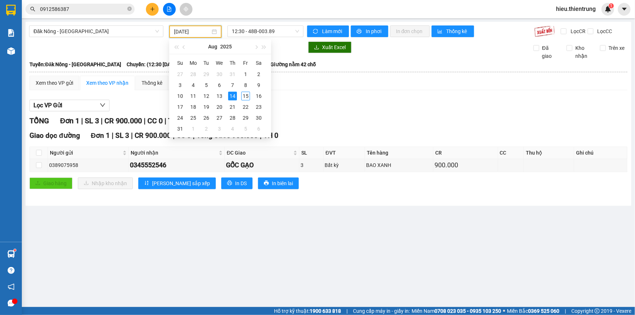
click at [206, 31] on input "[DATE]" at bounding box center [192, 32] width 36 height 8
click at [242, 95] on div "15" at bounding box center [245, 96] width 9 height 9
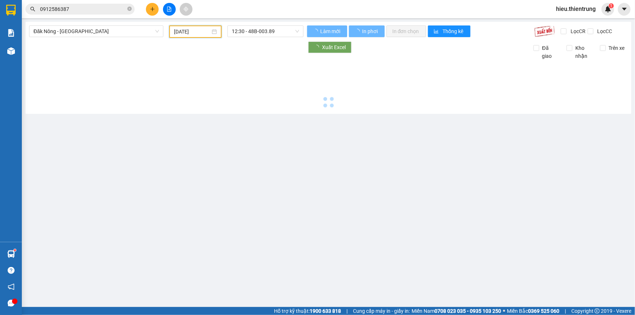
type input "[DATE]"
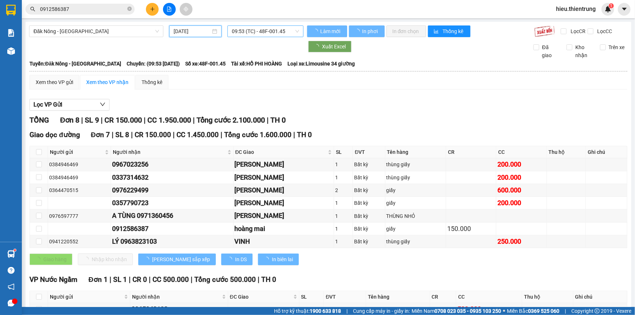
click at [254, 32] on span "09:53 (TC) - 48F-001.45" at bounding box center [265, 31] width 67 height 11
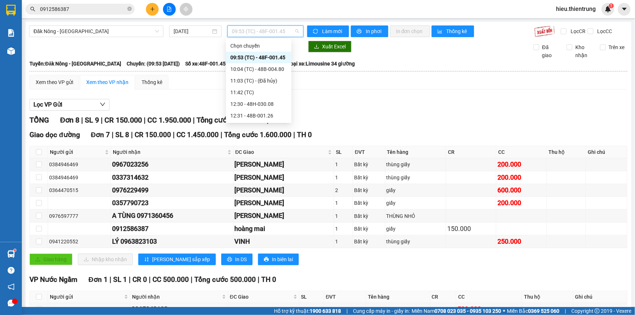
click at [277, 61] on div "09:53 (TC) - 48F-001.45" at bounding box center [258, 57] width 57 height 8
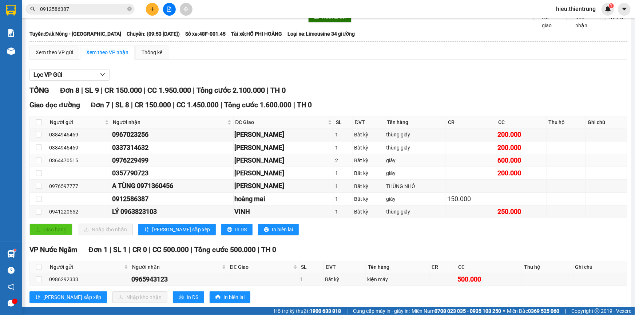
scroll to position [45, 0]
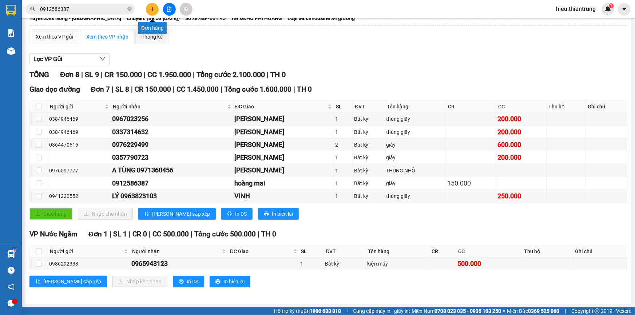
click at [152, 8] on icon "plus" at bounding box center [152, 9] width 5 height 5
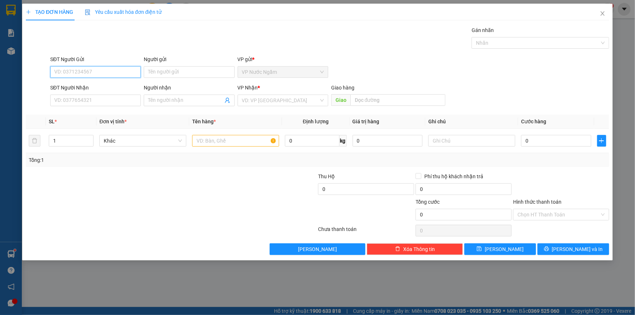
click at [97, 71] on input "SĐT Người Gửi" at bounding box center [95, 72] width 91 height 12
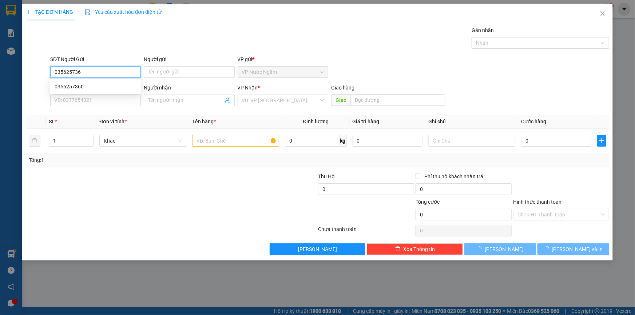
type input "0356257360"
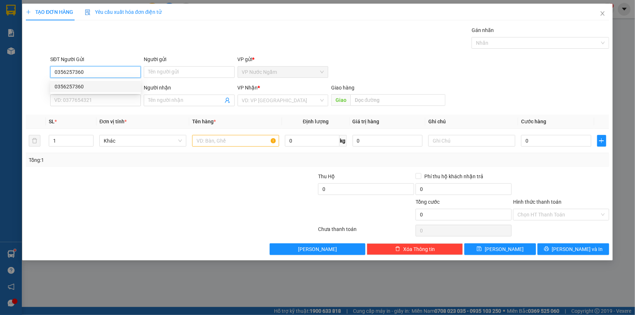
click at [87, 84] on div "0356257360" at bounding box center [96, 87] width 82 height 8
type input "0979354848"
type input "ANH LONG"
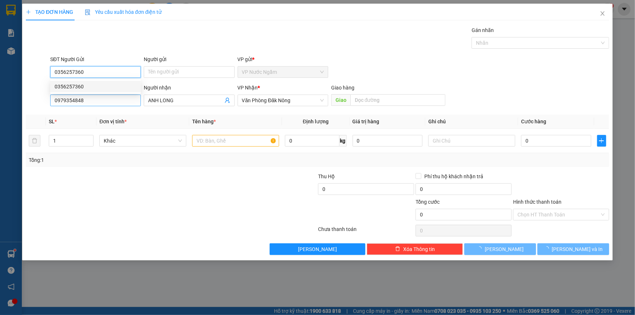
type input "100.000"
drag, startPoint x: 63, startPoint y: 107, endPoint x: 5, endPoint y: 111, distance: 58.8
click at [12, 111] on div "TẠO ĐƠN HÀNG Yêu cầu xuất hóa đơn điện tử Transit Pickup Surcharge Ids Transit …" at bounding box center [317, 157] width 635 height 315
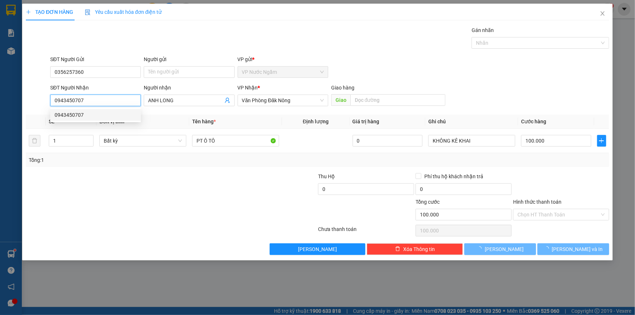
click at [79, 115] on div "0943450707" at bounding box center [96, 115] width 82 height 8
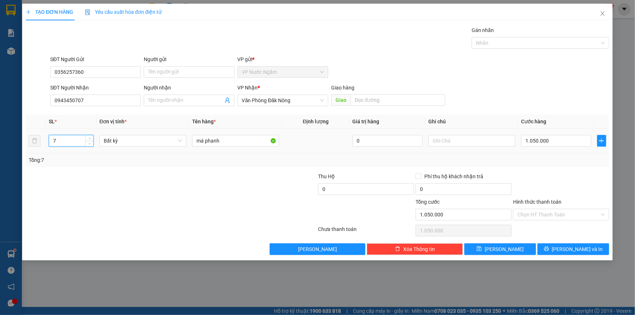
drag, startPoint x: 61, startPoint y: 139, endPoint x: 42, endPoint y: 146, distance: 19.7
click at [42, 146] on tr "7 Bất kỳ má phanh 0 1.050.000" at bounding box center [317, 141] width 583 height 24
drag, startPoint x: 228, startPoint y: 138, endPoint x: 159, endPoint y: 147, distance: 70.1
click at [160, 146] on tr "1 Bất kỳ má phanh 0 1.050.000" at bounding box center [317, 141] width 583 height 24
click at [563, 244] on button "[PERSON_NAME] và In" at bounding box center [574, 249] width 72 height 12
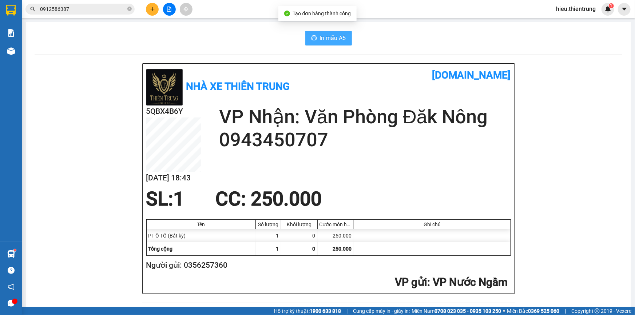
click at [318, 33] on button "In mẫu A5" at bounding box center [328, 38] width 47 height 15
click at [156, 7] on button at bounding box center [152, 9] width 13 height 13
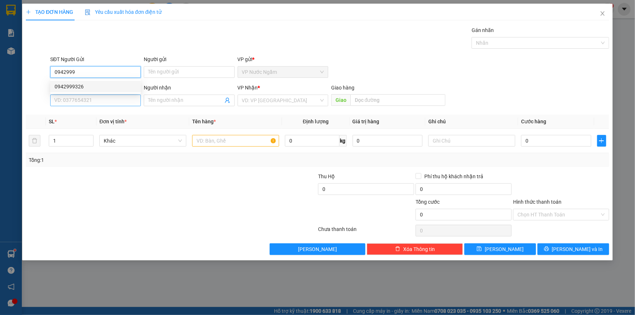
drag, startPoint x: 89, startPoint y: 87, endPoint x: 93, endPoint y: 97, distance: 10.8
click at [89, 87] on div "0942999326" at bounding box center [96, 87] width 82 height 8
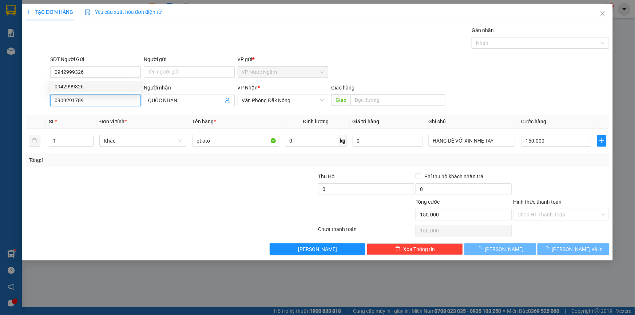
drag, startPoint x: 93, startPoint y: 95, endPoint x: 0, endPoint y: 113, distance: 94.8
click at [0, 113] on div "TẠO ĐƠN HÀNG Yêu cầu xuất hóa đơn điện tử Transit Pickup Surcharge Ids Transit …" at bounding box center [317, 157] width 635 height 315
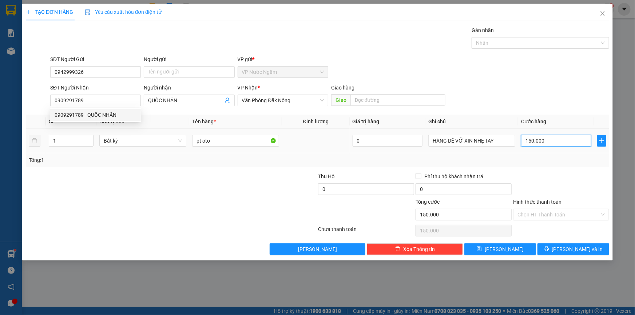
click at [568, 142] on input "150.000" at bounding box center [556, 141] width 70 height 12
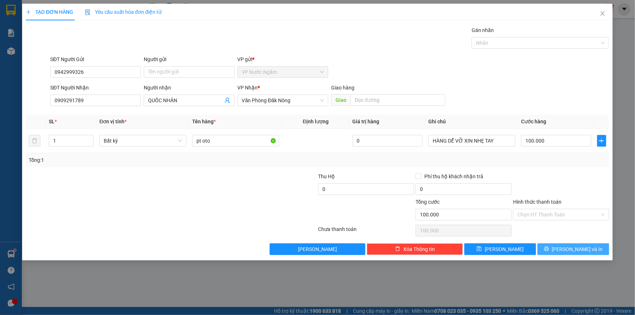
click at [580, 250] on span "[PERSON_NAME] và In" at bounding box center [577, 249] width 51 height 8
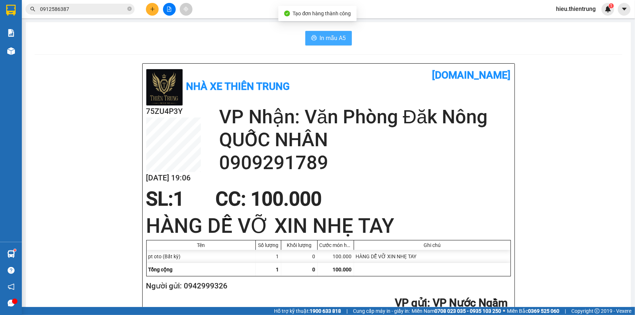
click at [328, 33] on span "In mẫu A5" at bounding box center [333, 37] width 26 height 9
drag, startPoint x: 429, startPoint y: 51, endPoint x: 411, endPoint y: 53, distance: 18.3
click at [151, 7] on icon "plus" at bounding box center [152, 9] width 5 height 5
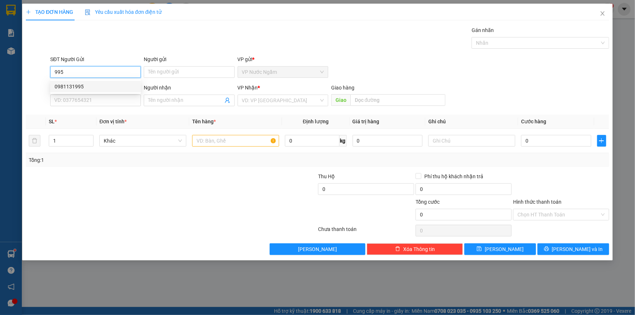
click at [73, 90] on div "0981131995" at bounding box center [96, 87] width 82 height 8
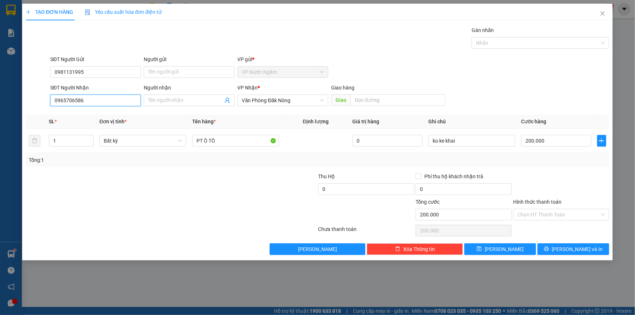
drag, startPoint x: 82, startPoint y: 104, endPoint x: 13, endPoint y: 110, distance: 69.0
click at [13, 110] on div "TẠO ĐƠN HÀNG Yêu cầu xuất hóa đơn điện tử Transit Pickup Surcharge Ids Transit …" at bounding box center [317, 157] width 635 height 315
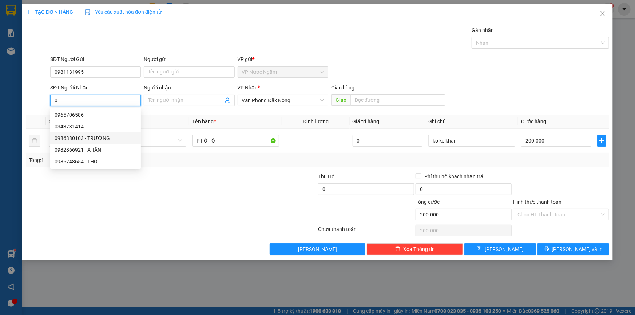
click at [84, 138] on div "0986380103 - TRƯỜNG" at bounding box center [96, 138] width 82 height 8
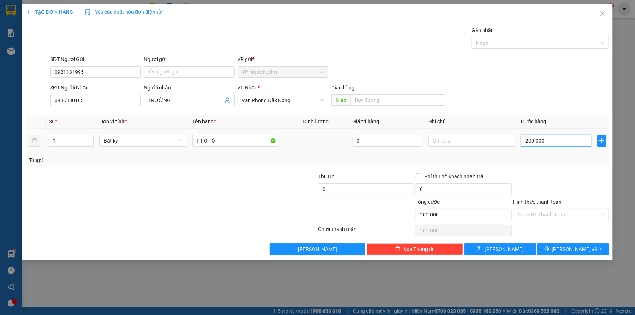
click at [562, 142] on input "200.000" at bounding box center [556, 141] width 70 height 12
click at [564, 245] on button "[PERSON_NAME] và In" at bounding box center [574, 249] width 72 height 12
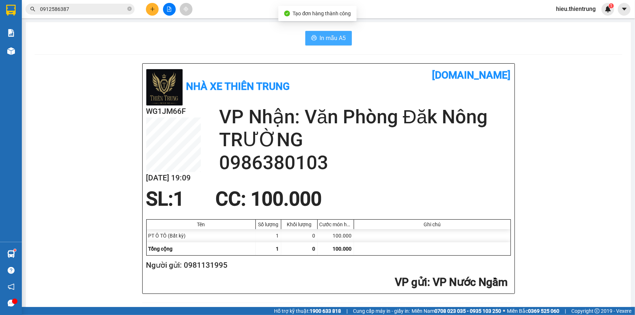
click at [338, 35] on span "In mẫu A5" at bounding box center [333, 37] width 26 height 9
click at [394, 13] on div "Kết quả tìm kiếm ( 1 ) Bộ lọc Ngày tạo đơn gần nhất Mã ĐH Trạng thái Món hàng T…" at bounding box center [317, 9] width 635 height 18
click at [207, 43] on div "In mẫu A5" at bounding box center [329, 38] width 588 height 15
click at [24, 47] on main "In mẫu A5 Nhà xe Thiên Trung [DOMAIN_NAME] WG1JM66F [DATE] 19:09 VP Nhận: Văn P…" at bounding box center [317, 153] width 635 height 307
click at [20, 48] on div "Kho hàng mới" at bounding box center [11, 51] width 22 height 18
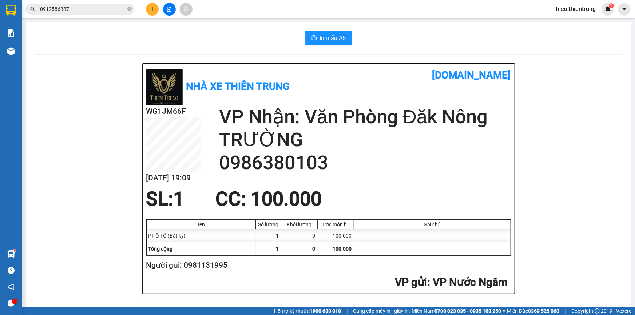
click at [17, 48] on div "Kho hàng mới" at bounding box center [11, 51] width 22 height 18
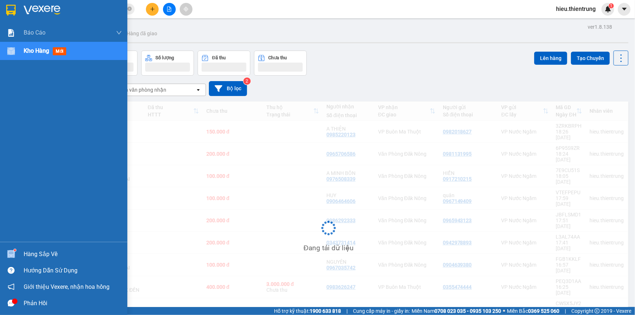
click at [18, 48] on div "Kho hàng mới" at bounding box center [63, 51] width 127 height 18
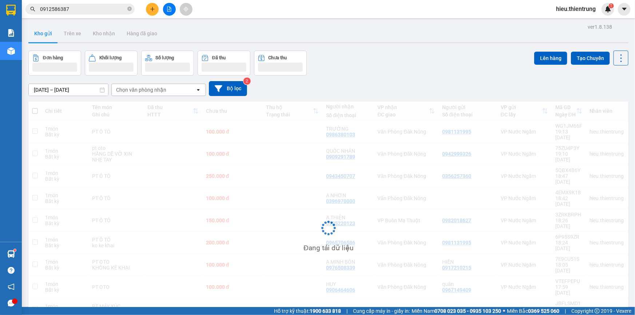
drag, startPoint x: 367, startPoint y: 48, endPoint x: 371, endPoint y: 48, distance: 4.0
click at [371, 48] on div "ver 1.8.138 Kho gửi Trên xe Kho nhận Hàng đã giao Đơn hàng Khối lượng Số lượng …" at bounding box center [328, 195] width 606 height 347
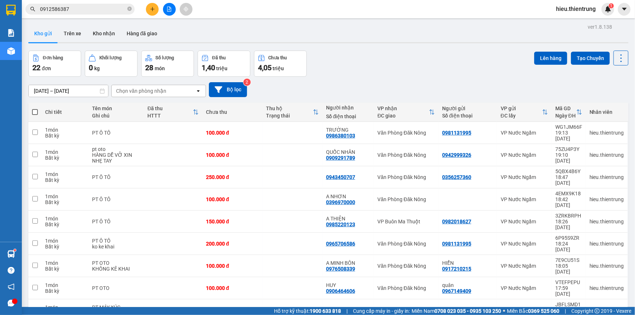
click at [151, 9] on icon "plus" at bounding box center [152, 9] width 5 height 5
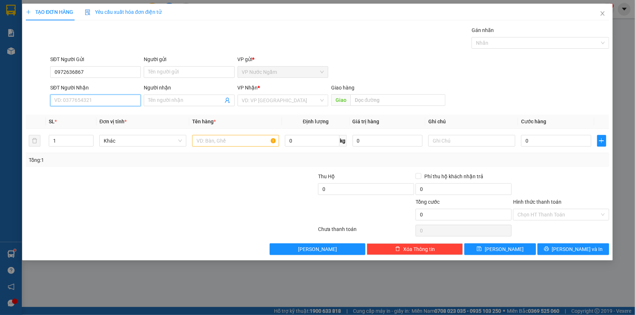
click at [81, 98] on input "SĐT Người Nhận" at bounding box center [95, 101] width 91 height 12
click at [262, 99] on input "search" at bounding box center [280, 100] width 77 height 11
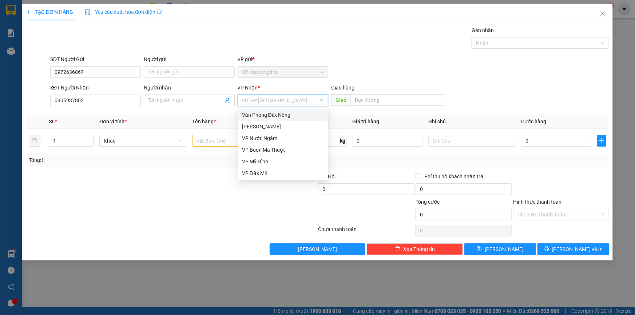
click at [259, 120] on div "Văn Phòng Đăk Nông" at bounding box center [283, 115] width 91 height 12
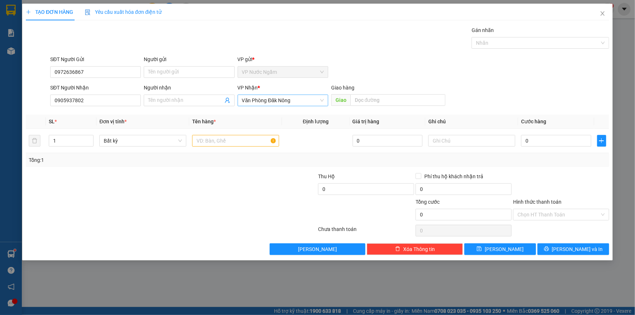
drag, startPoint x: 266, startPoint y: 108, endPoint x: 270, endPoint y: 104, distance: 5.9
click at [266, 108] on div "VP Nhận * Văn Phòng Đăk Nông" at bounding box center [283, 96] width 91 height 25
click at [271, 103] on span "Văn Phòng Đăk Nông" at bounding box center [283, 100] width 82 height 11
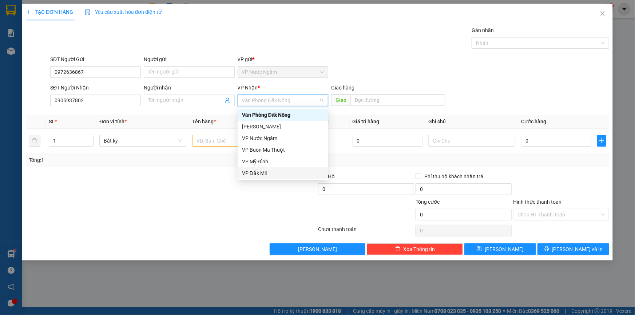
click at [259, 176] on div "VP Đắk Mil" at bounding box center [283, 173] width 82 height 8
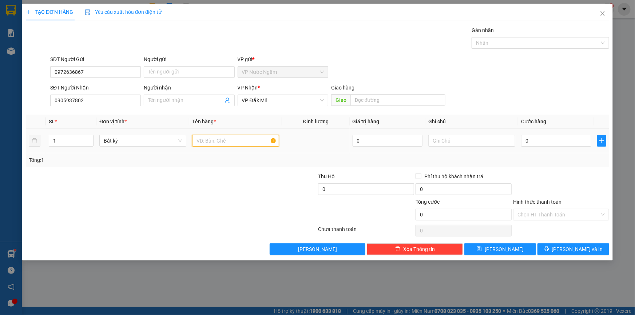
click at [200, 143] on input "text" at bounding box center [235, 141] width 87 height 12
drag, startPoint x: 519, startPoint y: 150, endPoint x: 532, endPoint y: 138, distance: 18.0
click at [522, 147] on td "0" at bounding box center [556, 141] width 76 height 24
click at [572, 139] on input "0" at bounding box center [556, 141] width 70 height 12
click at [583, 251] on span "[PERSON_NAME] và In" at bounding box center [577, 249] width 51 height 8
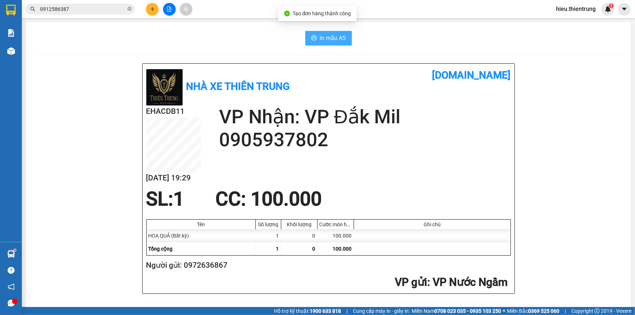
click at [321, 40] on span "In mẫu A5" at bounding box center [333, 37] width 26 height 9
